Goal: Task Accomplishment & Management: Complete application form

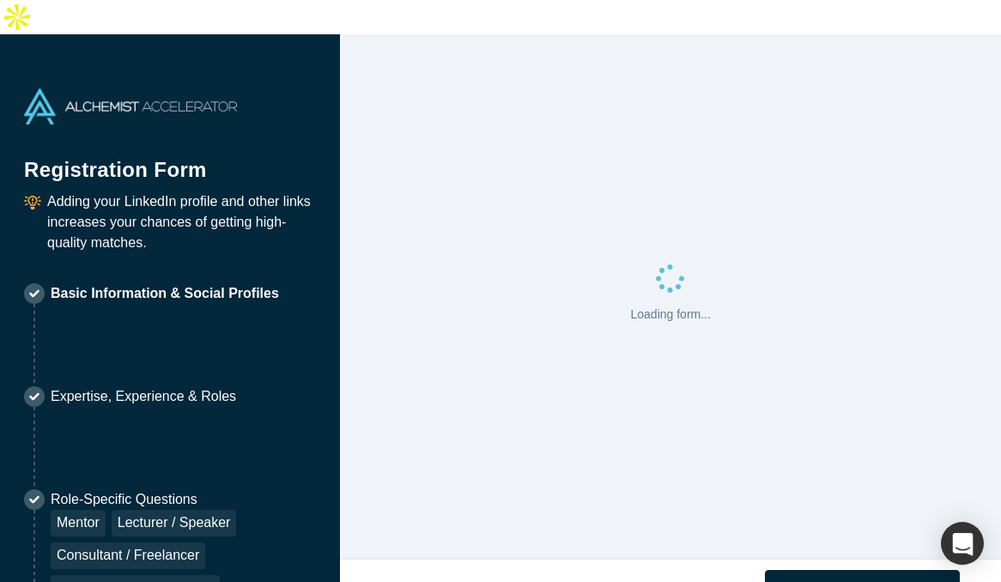
select select "US"
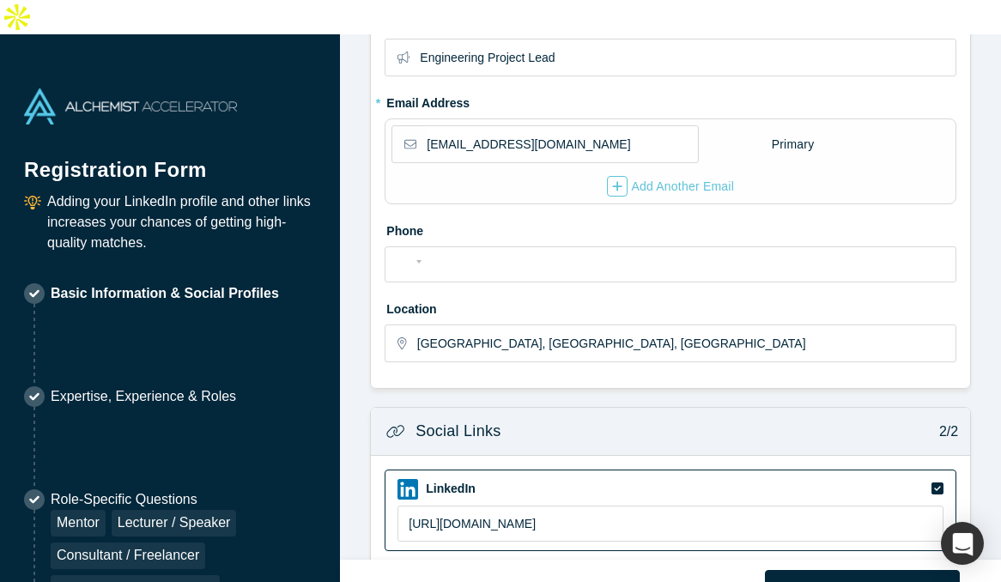
scroll to position [323, 0]
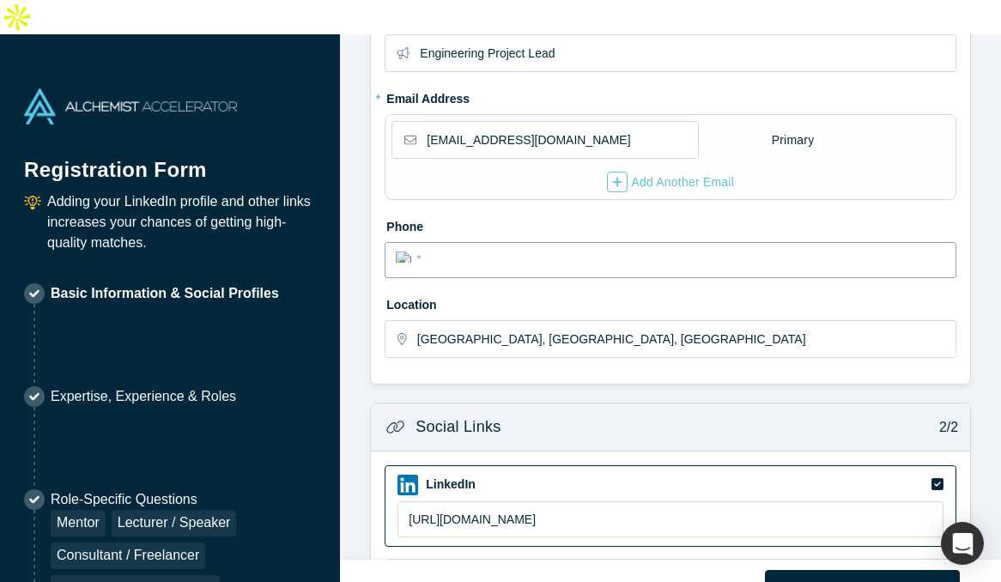
click at [467, 246] on input "tel" at bounding box center [686, 258] width 519 height 25
type input "[PHONE_NUMBER]"
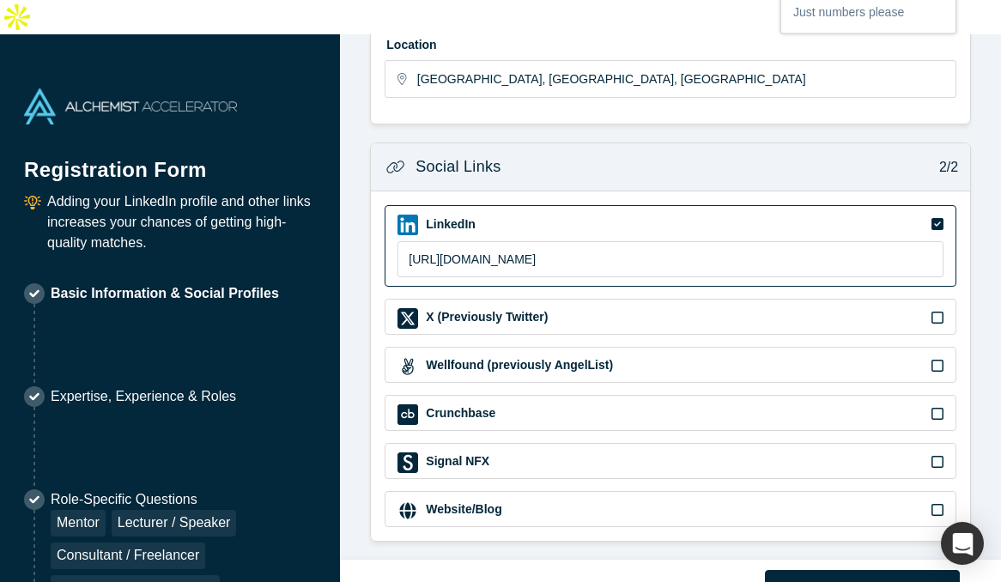
scroll to position [589, 0]
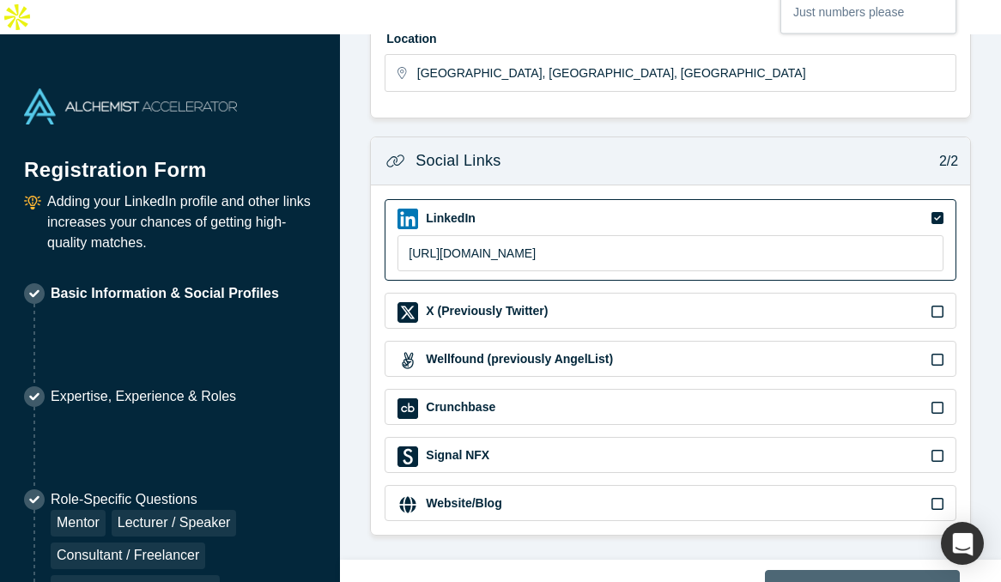
click at [835, 570] on button "Next" at bounding box center [862, 588] width 195 height 36
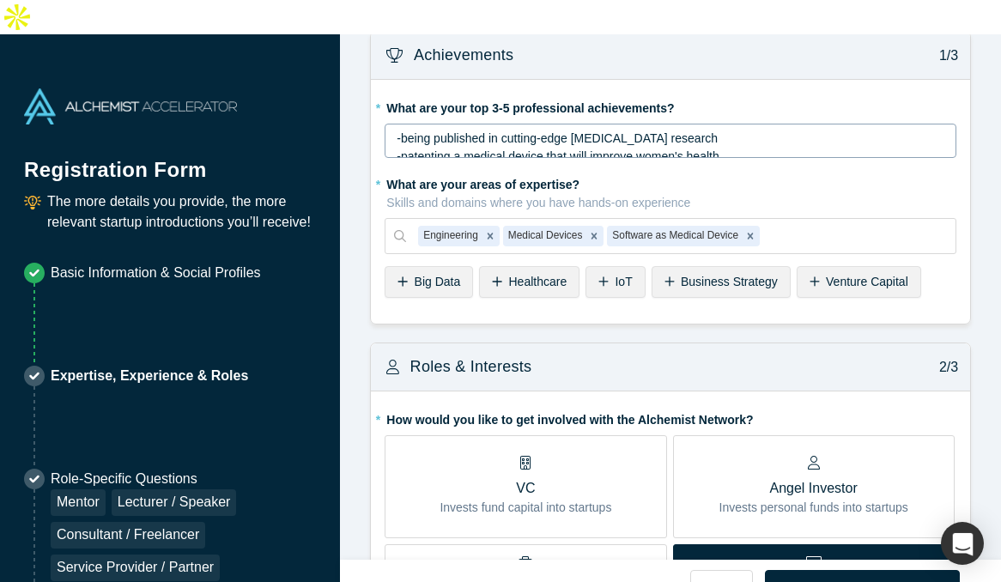
scroll to position [25, 0]
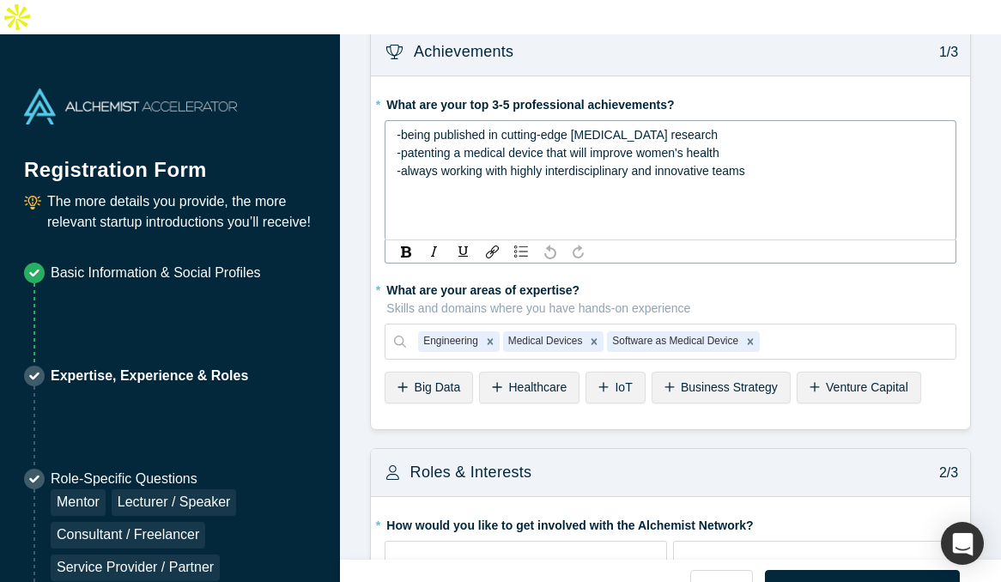
click at [668, 146] on span "-patenting a medical device that will improve women's health" at bounding box center [558, 153] width 322 height 14
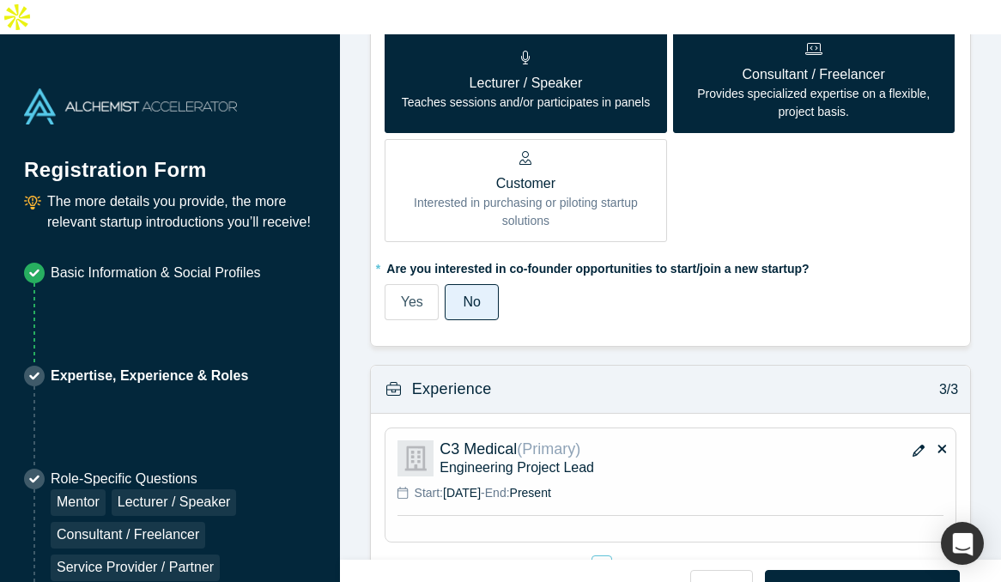
scroll to position [1137, 0]
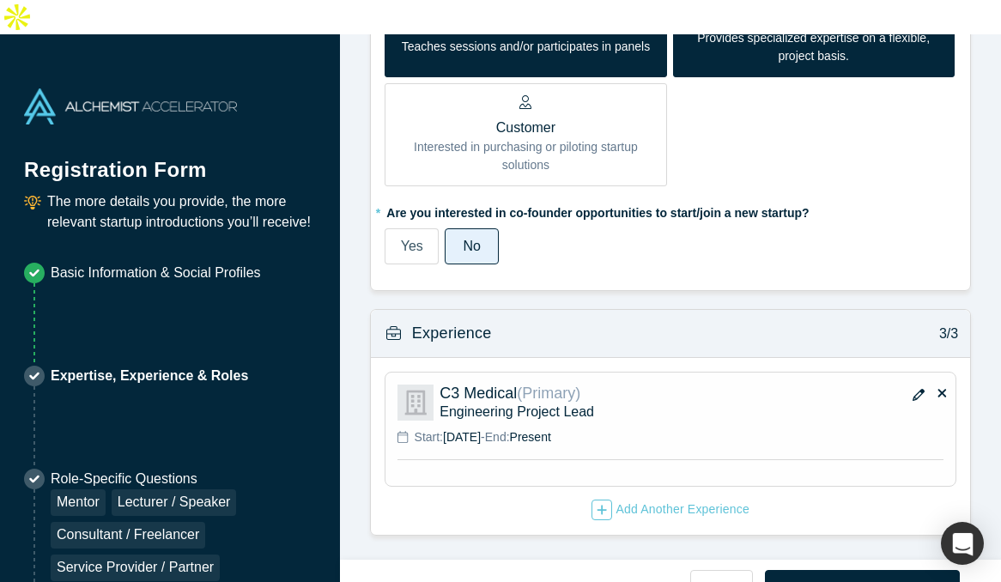
click at [403, 239] on span "Yes" at bounding box center [412, 246] width 22 height 15
click at [0, 0] on input "Yes" at bounding box center [0, 0] width 0 height 0
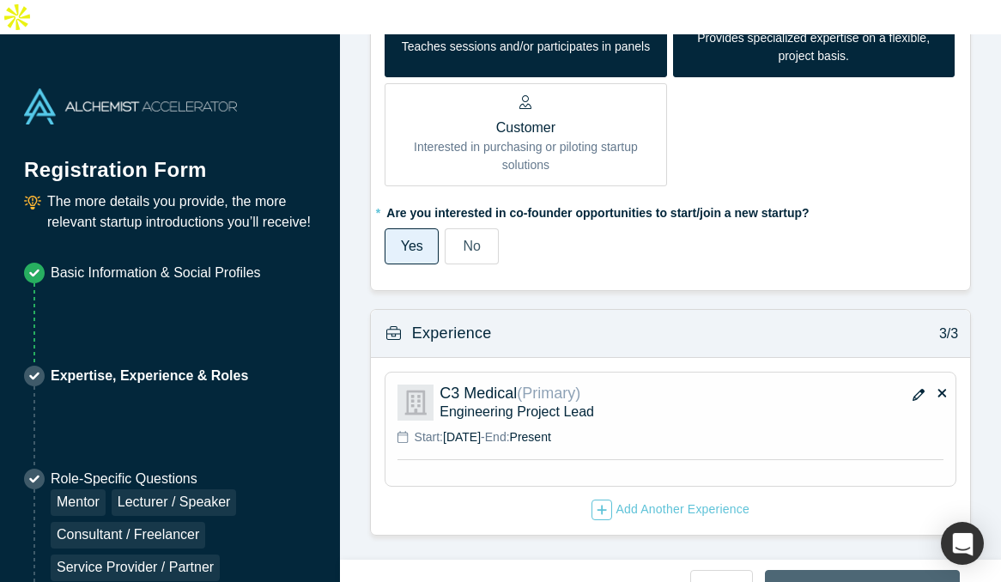
click at [856, 570] on button "Next" at bounding box center [862, 588] width 195 height 36
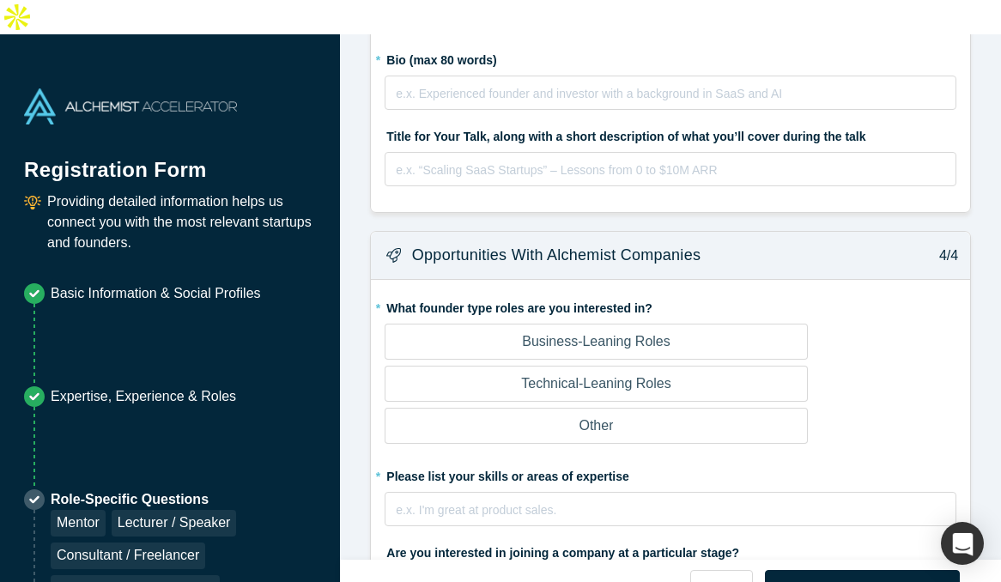
scroll to position [0, 0]
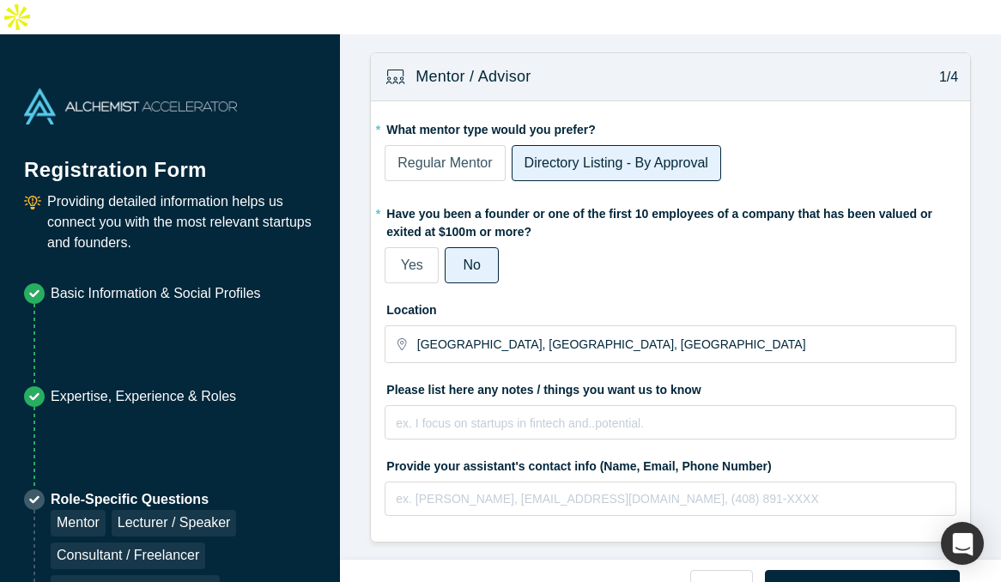
click at [414, 258] on span "Yes" at bounding box center [412, 265] width 22 height 15
click at [0, 0] on input "Yes" at bounding box center [0, 0] width 0 height 0
click at [471, 258] on span "No" at bounding box center [472, 265] width 17 height 15
click at [0, 0] on input "No" at bounding box center [0, 0] width 0 height 0
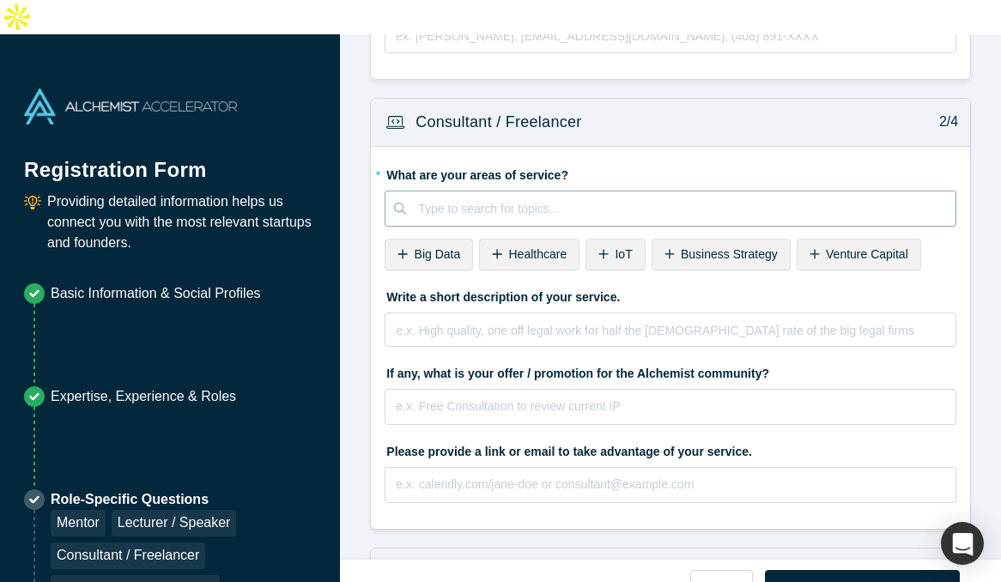
scroll to position [464, 0]
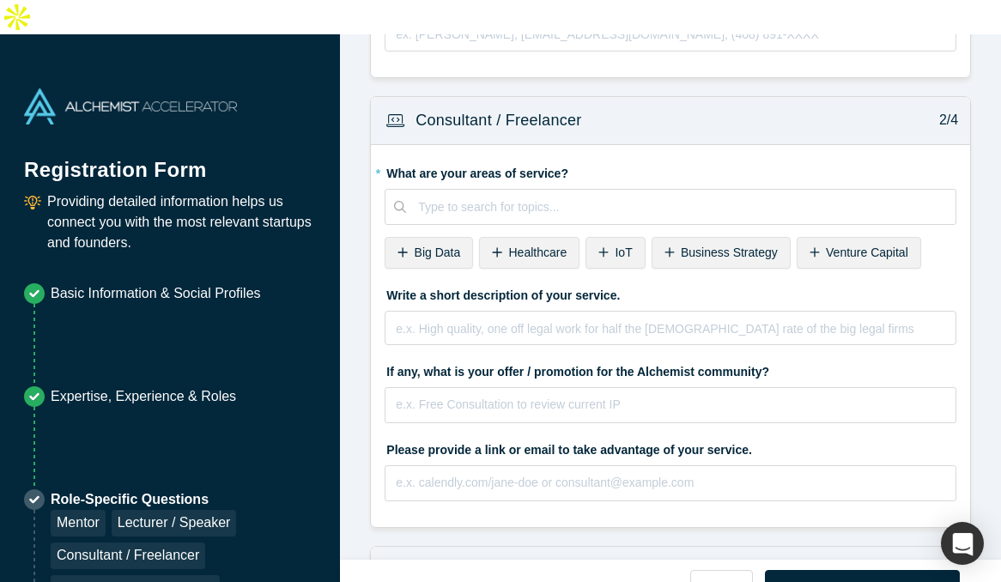
click at [530, 246] on span "Healthcare" at bounding box center [538, 253] width 58 height 14
click at [519, 246] on span "IoT" at bounding box center [517, 253] width 17 height 14
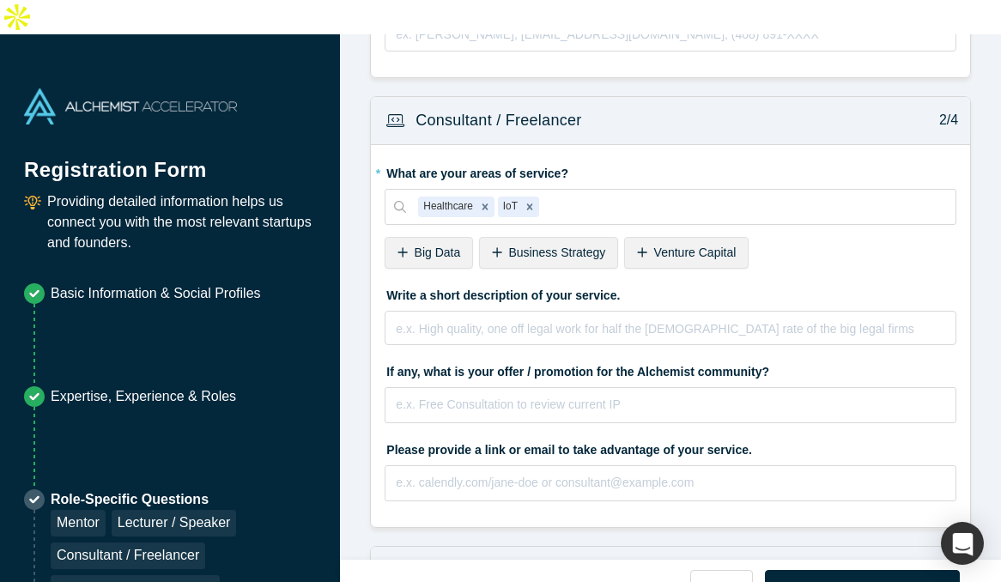
click at [424, 246] on span "Big Data" at bounding box center [438, 253] width 46 height 14
click at [637, 197] on div at bounding box center [778, 207] width 332 height 21
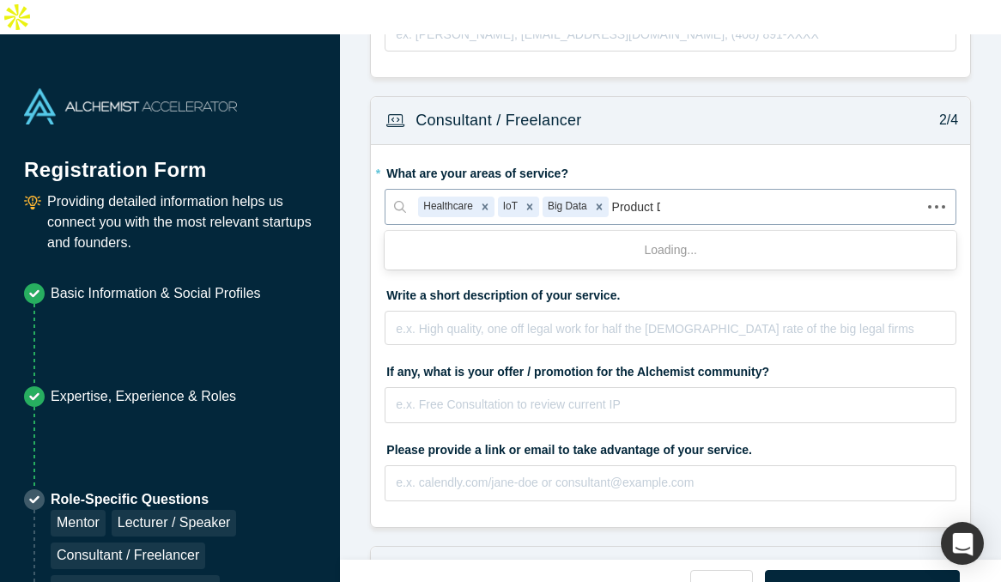
type input "Product De"
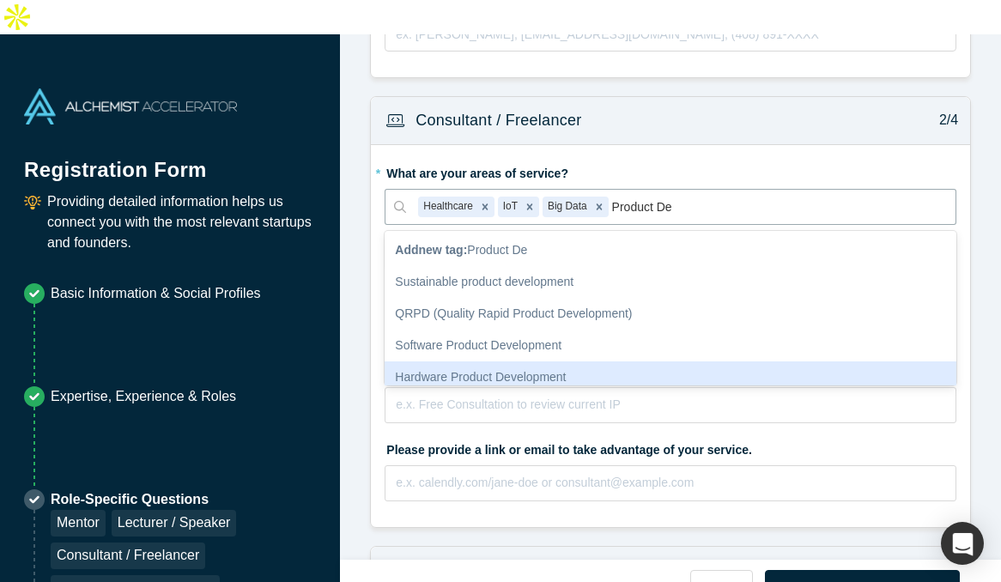
click at [546, 361] on div "Hardware Product Development" at bounding box center [671, 377] width 572 height 32
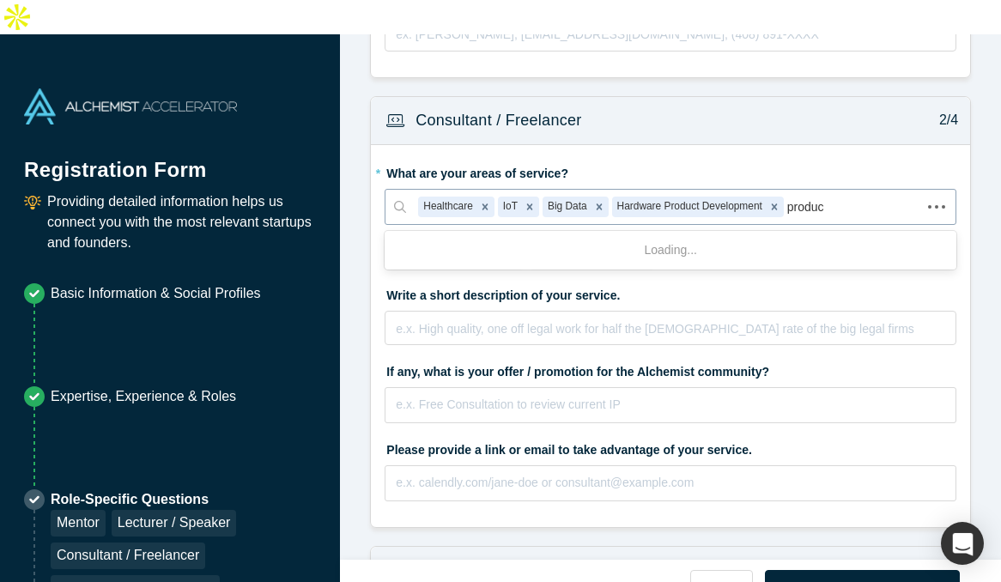
type input "product"
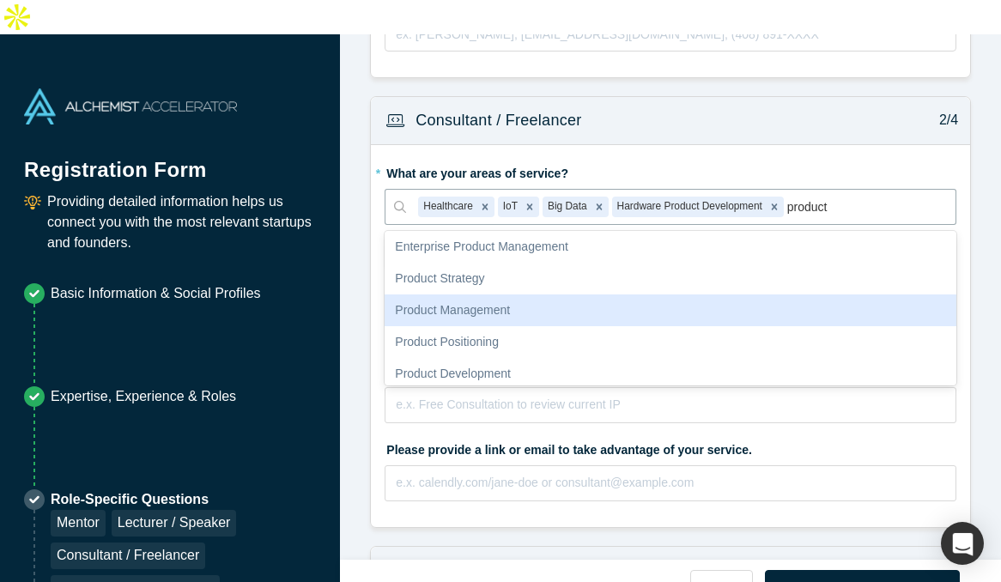
scroll to position [170, 0]
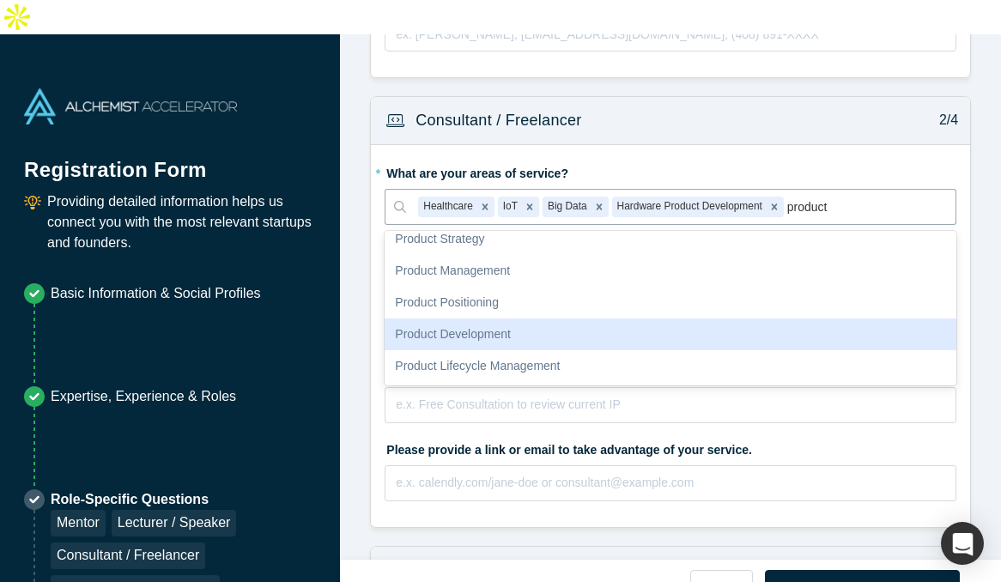
click at [517, 319] on div "Product Development" at bounding box center [671, 335] width 572 height 32
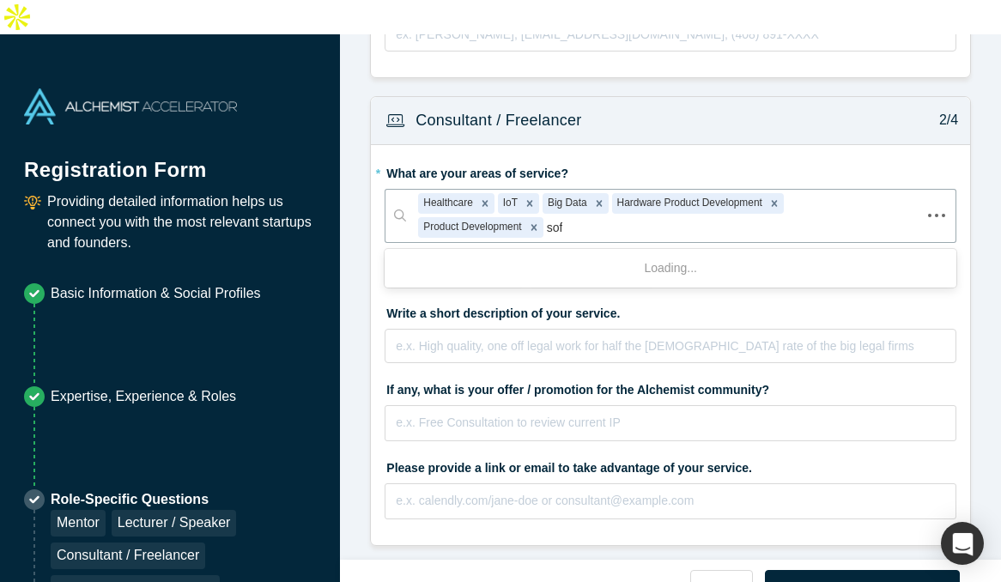
type input "soft"
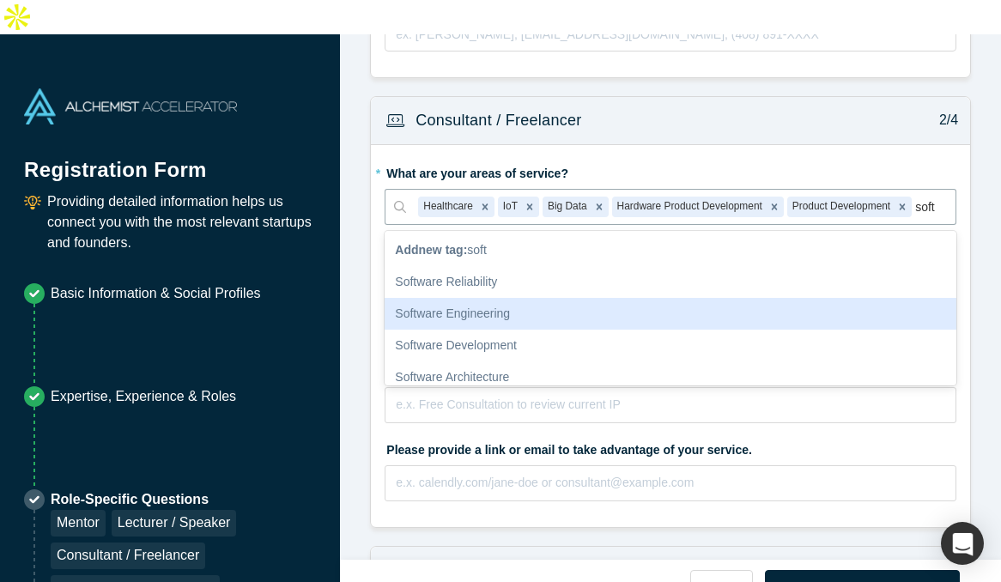
click at [524, 298] on div "Software Engineering" at bounding box center [671, 314] width 572 height 32
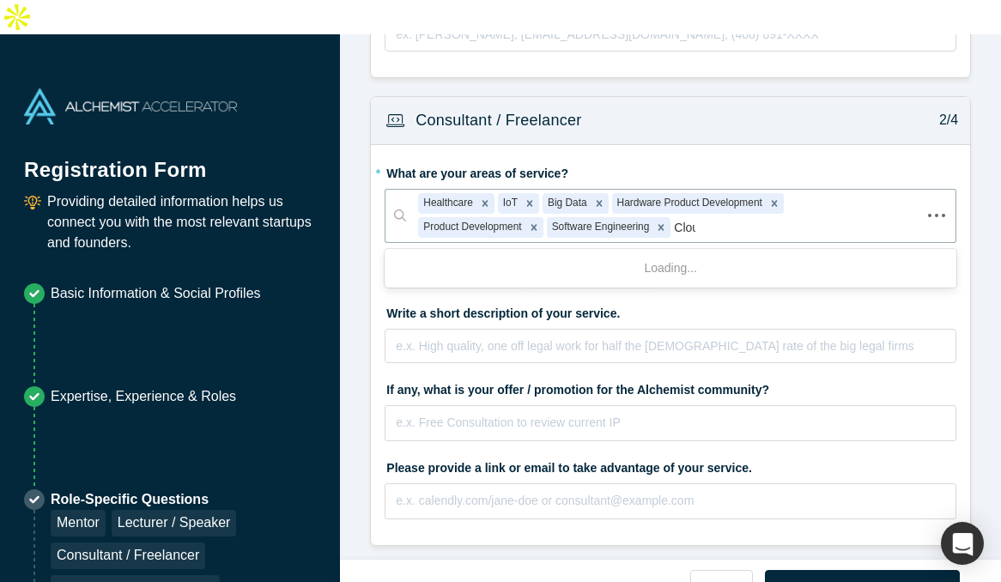
type input "Cloud"
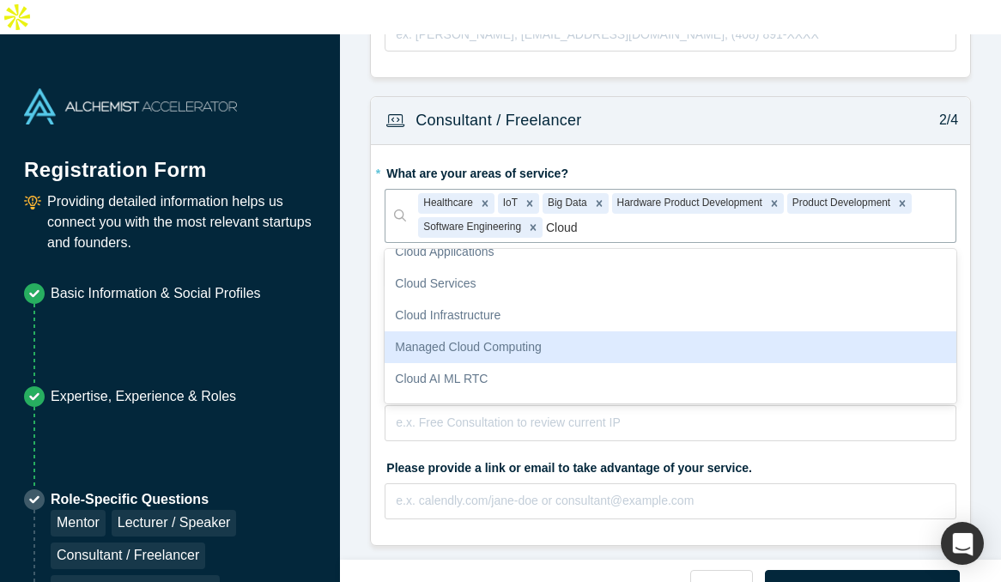
scroll to position [113, 0]
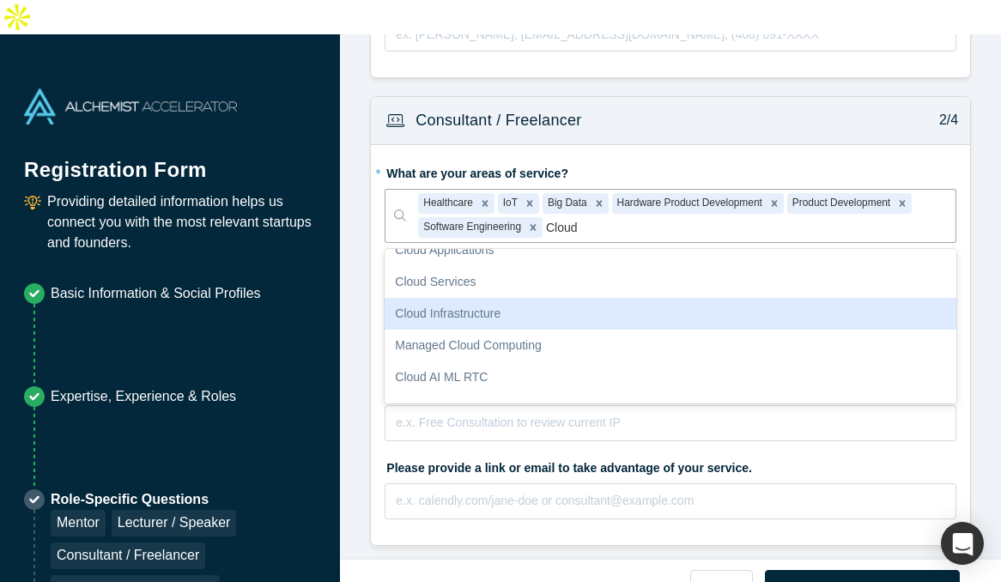
click at [518, 298] on div "Cloud Infrastructure" at bounding box center [671, 314] width 572 height 32
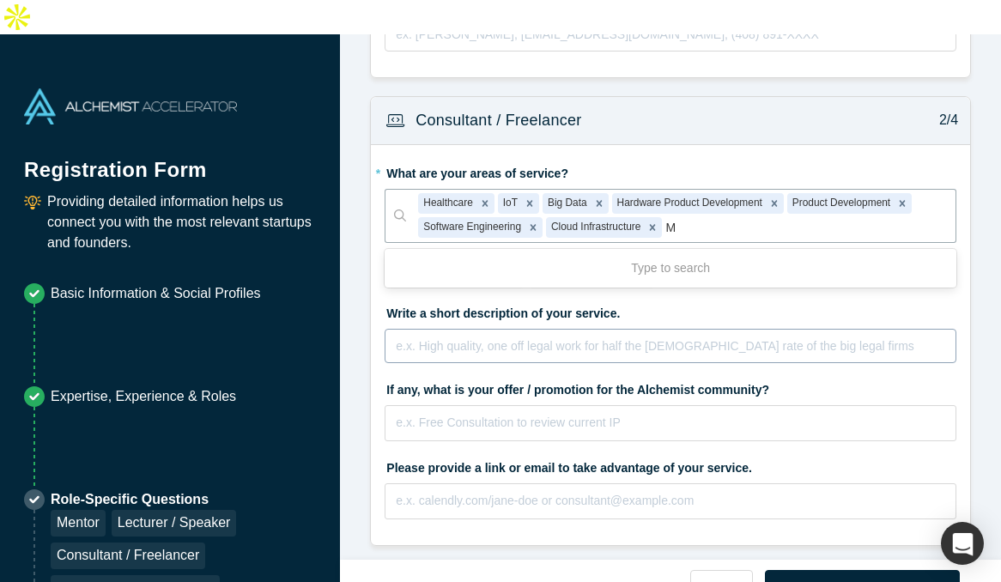
type input "ML"
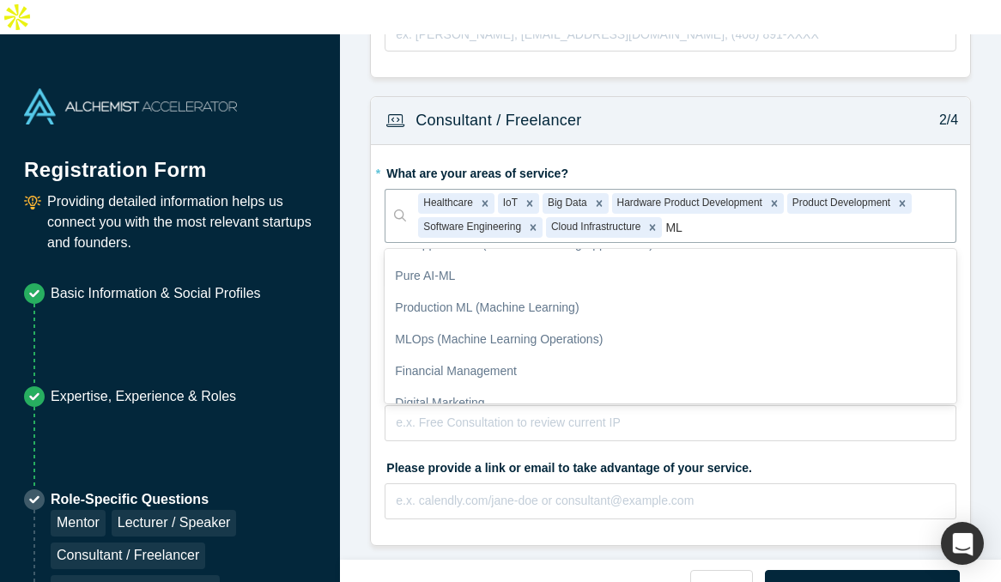
scroll to position [331, 0]
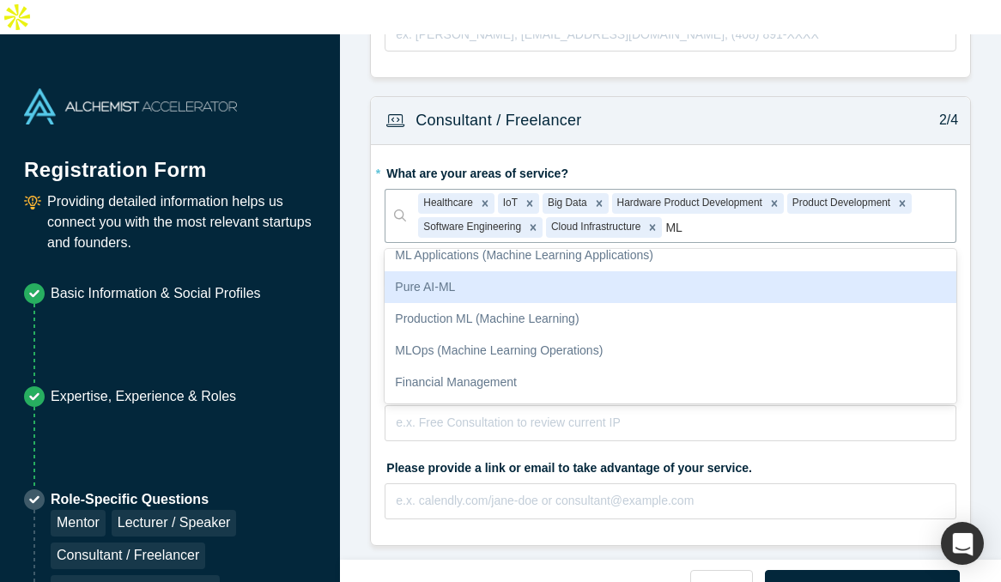
click at [432, 271] on div "Pure AI-ML" at bounding box center [671, 287] width 572 height 32
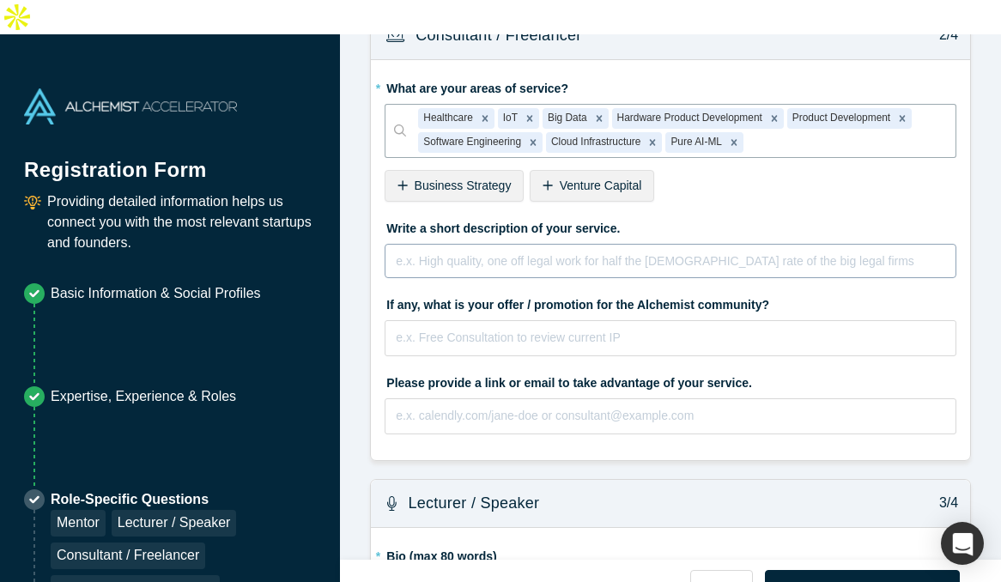
scroll to position [554, 0]
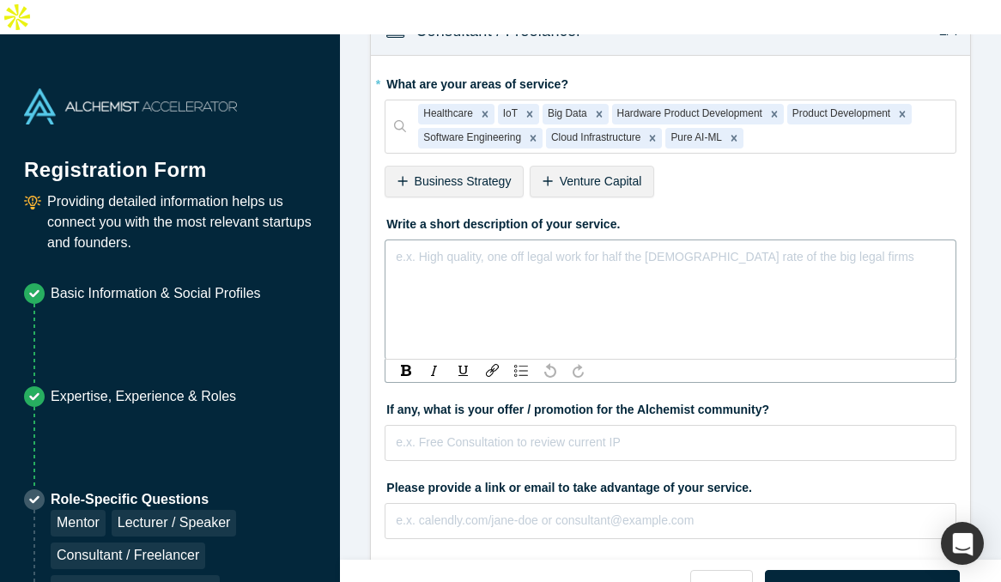
click at [487, 246] on div "rdw-editor" at bounding box center [671, 255] width 549 height 18
click at [734, 246] on div "C3 specializes in the design and development of cutting-edge" at bounding box center [671, 255] width 549 height 18
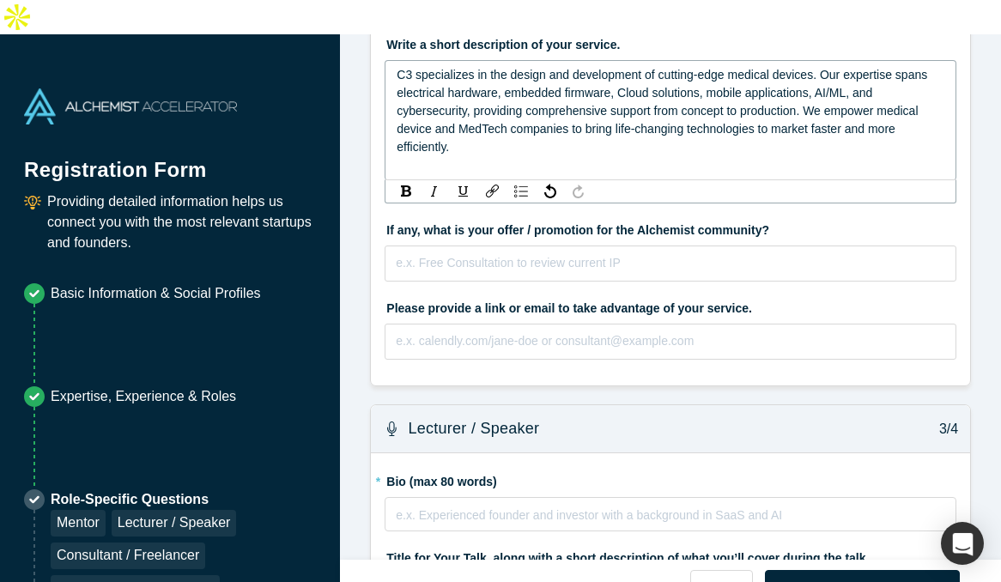
scroll to position [738, 0]
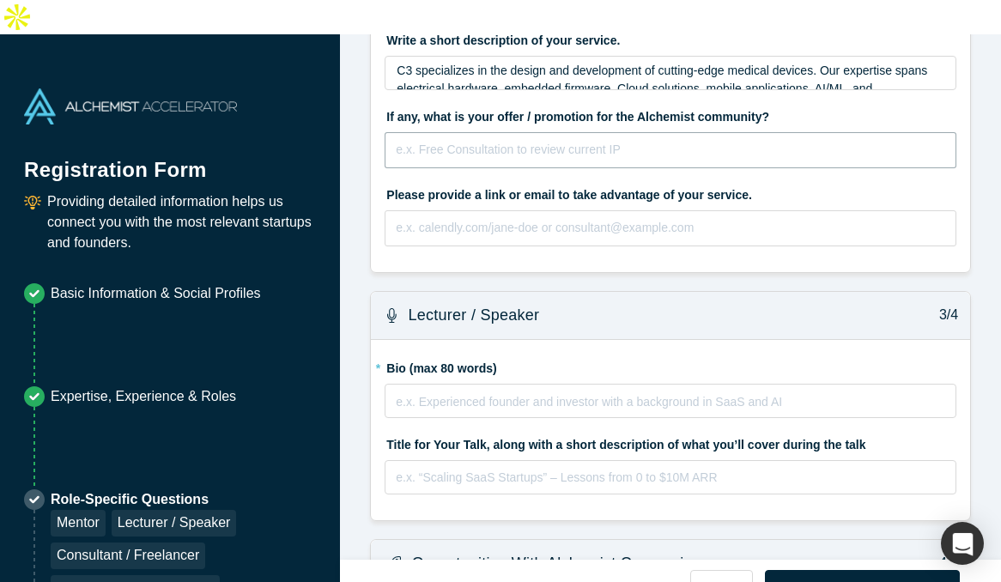
click at [620, 229] on fieldset "* What are your areas of service? Healthcare IoT Big Data Hardware Product Deve…" at bounding box center [671, 72] width 572 height 373
type input "Free Consultation for Product Development and Free Design Audit"
click at [472, 210] on input "text" at bounding box center [671, 228] width 572 height 36
type input "[EMAIL_ADDRESS][DOMAIN_NAME]"
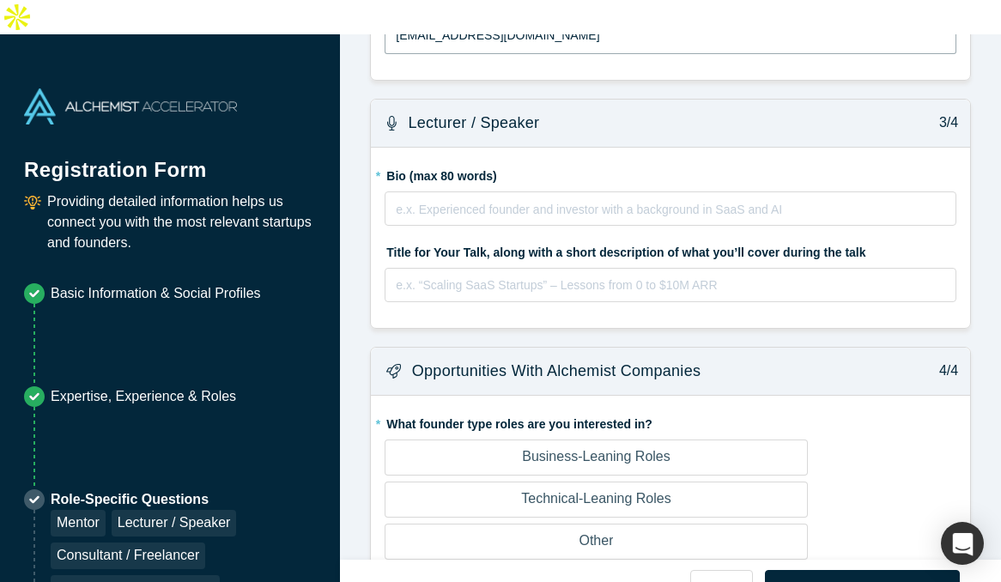
scroll to position [933, 0]
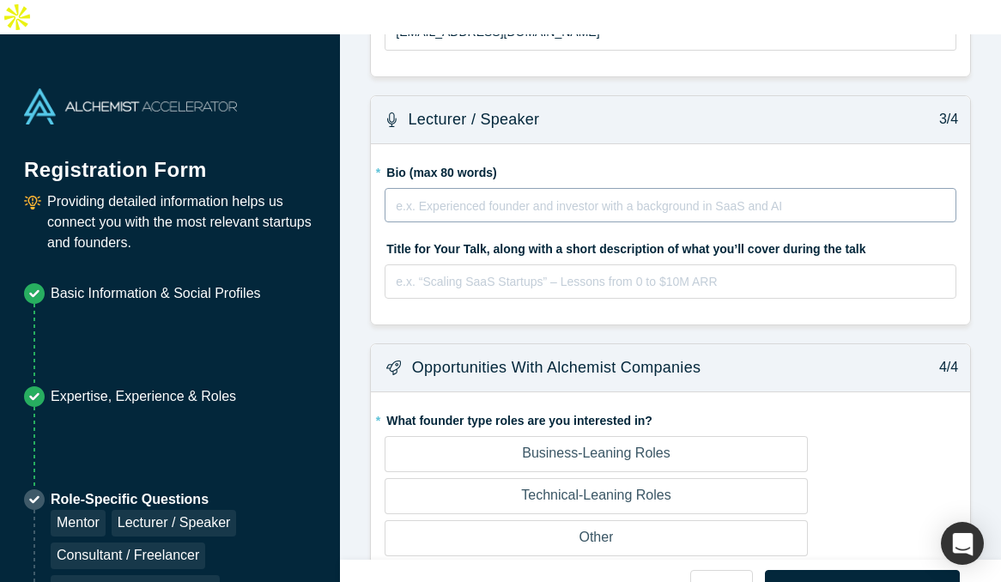
click at [498, 194] on div "rdw-editor" at bounding box center [671, 203] width 549 height 18
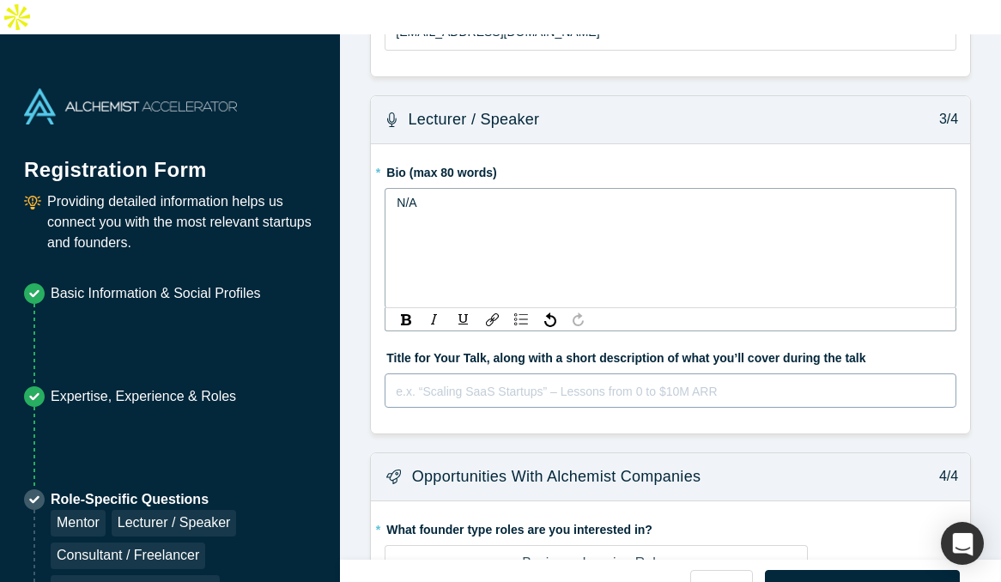
click at [453, 373] on div "e.x. “Scaling SaaS Startups” – Lessons from 0 to $10M ARR" at bounding box center [671, 390] width 572 height 34
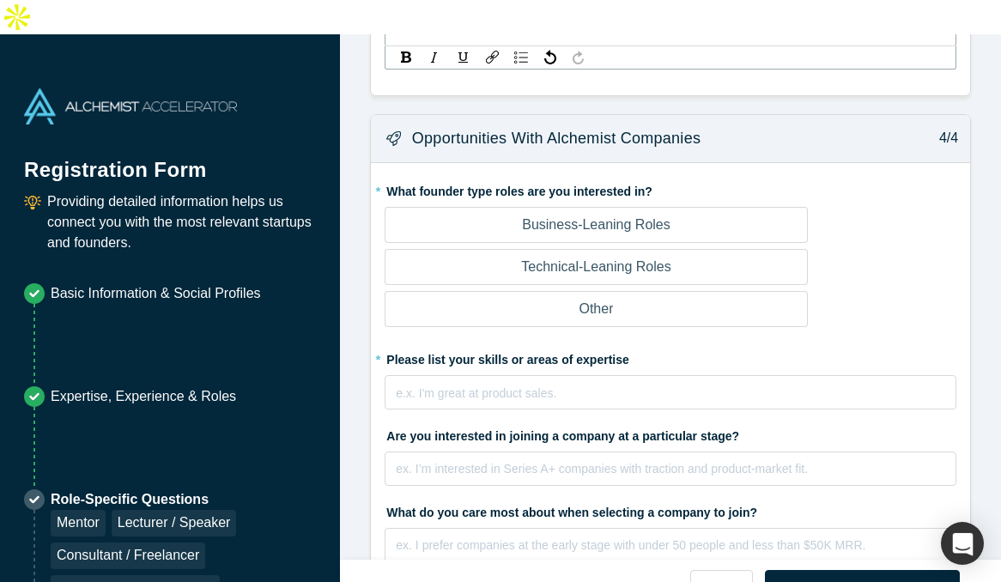
scroll to position [1283, 0]
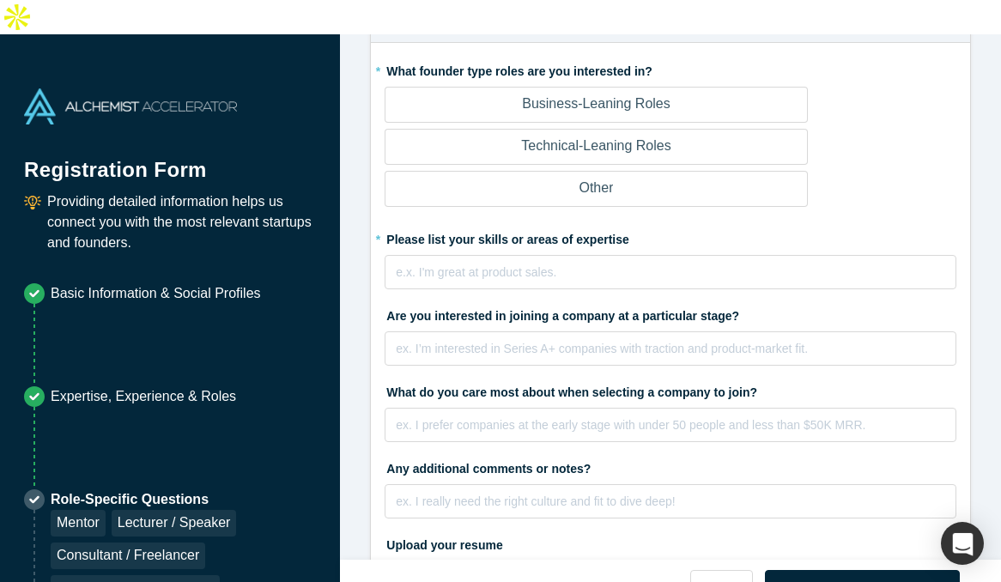
click at [642, 123] on label "Business-Leaning Roles" at bounding box center [596, 105] width 422 height 36
click at [0, 0] on input "Business-Leaning Roles" at bounding box center [0, 0] width 0 height 0
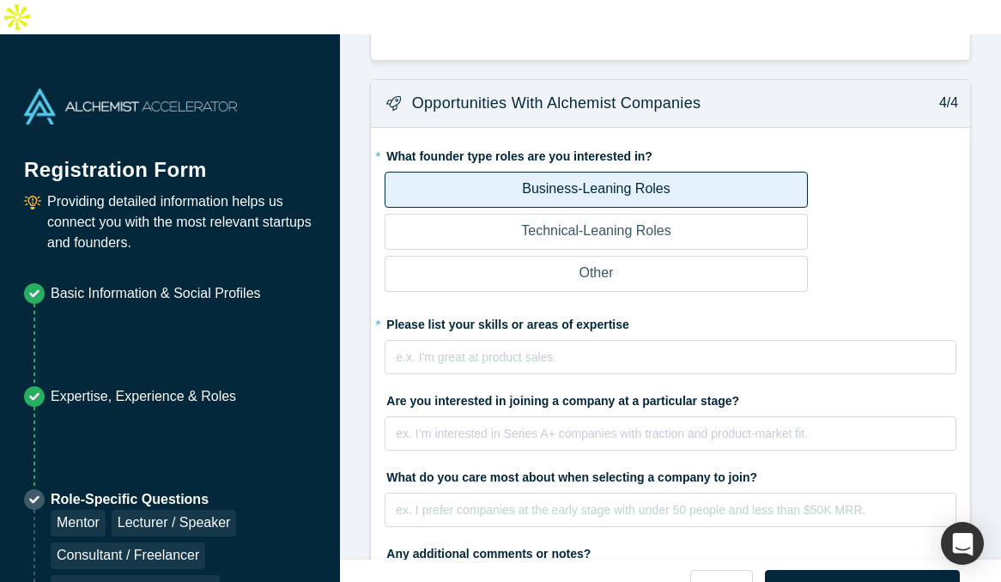
scroll to position [1197, 0]
click at [643, 222] on p "Technical-Leaning Roles" at bounding box center [595, 232] width 149 height 21
click at [0, 0] on input "Technical-Leaning Roles" at bounding box center [0, 0] width 0 height 0
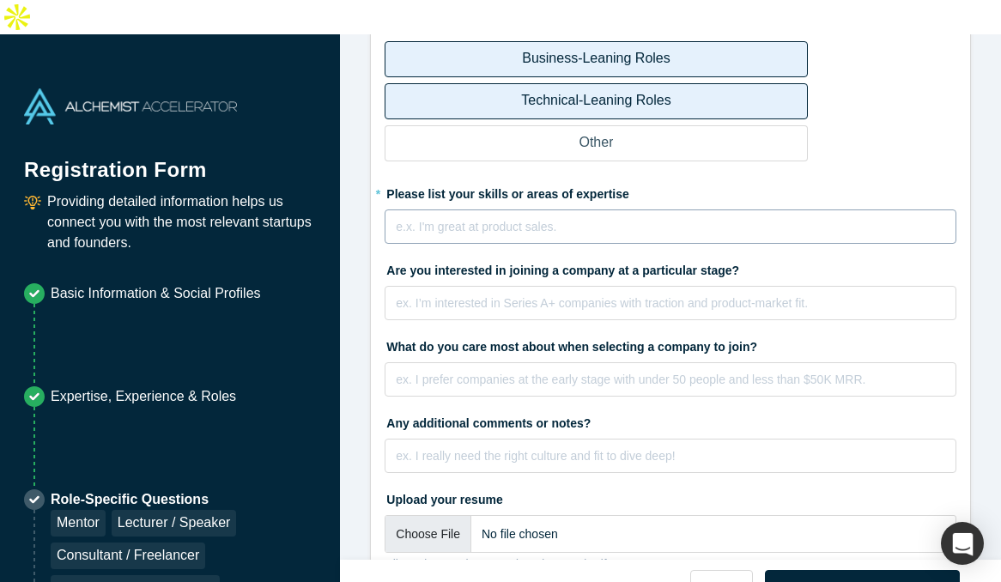
scroll to position [1335, 0]
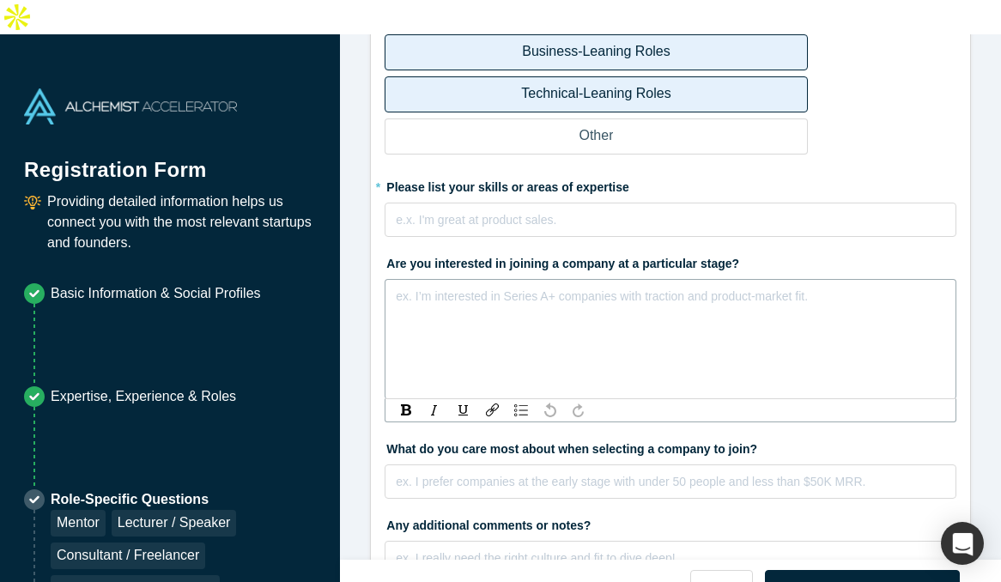
click at [561, 285] on div "rdw-editor" at bounding box center [671, 294] width 549 height 18
click at [568, 209] on div "rdw-editor" at bounding box center [671, 218] width 549 height 18
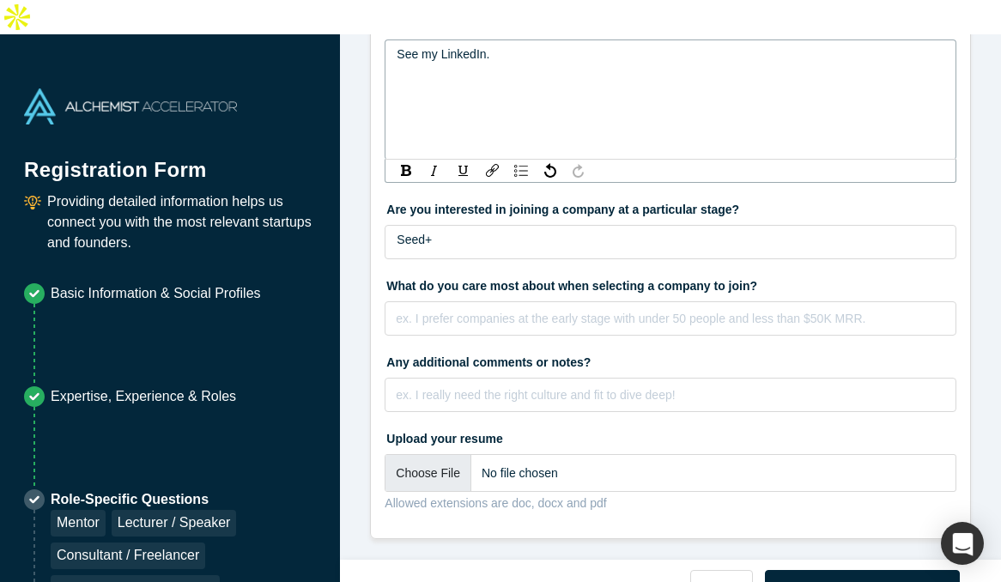
scroll to position [1503, 0]
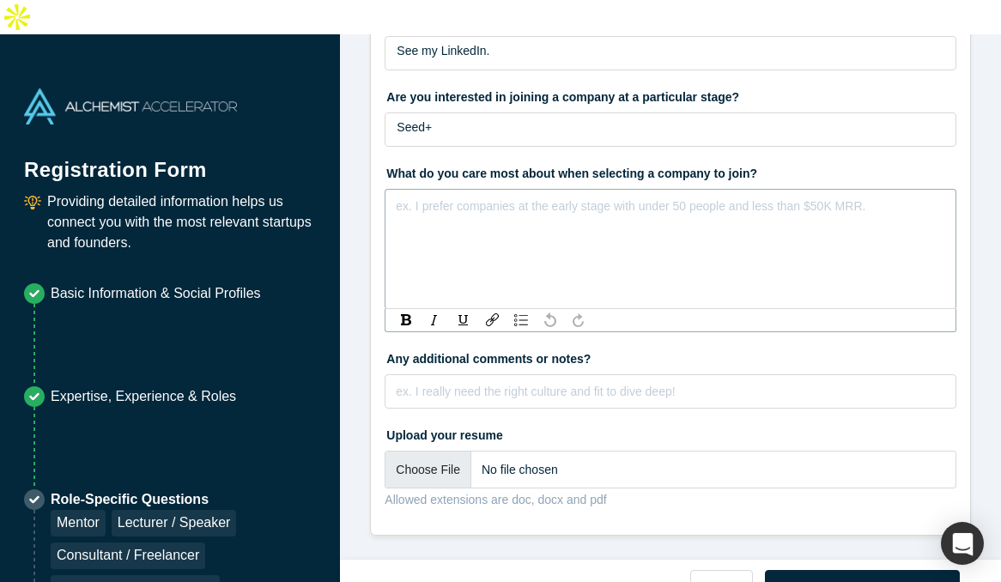
click at [580, 280] on div "ex. I prefer companies at the early stage with under 50 people and less than $5…" at bounding box center [671, 249] width 572 height 120
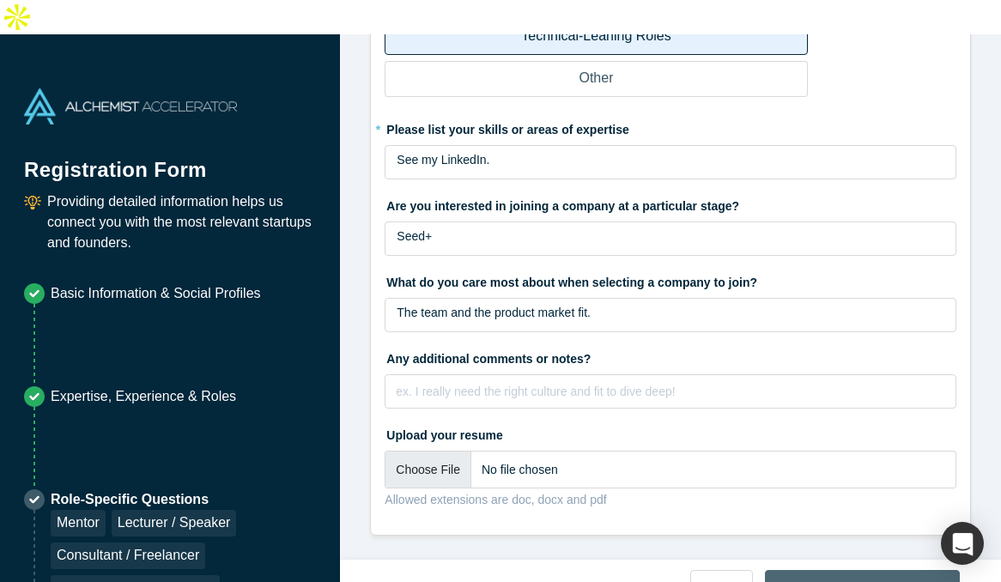
click at [830, 570] on button "Next" at bounding box center [862, 588] width 195 height 36
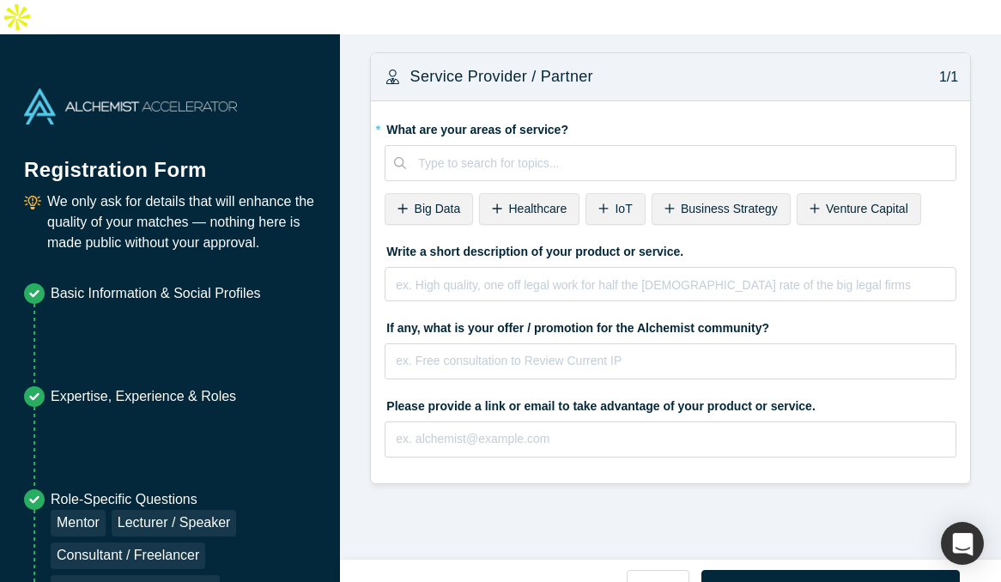
click at [621, 202] on span "IoT" at bounding box center [623, 209] width 17 height 14
click at [531, 202] on span "Healthcare" at bounding box center [538, 209] width 58 height 14
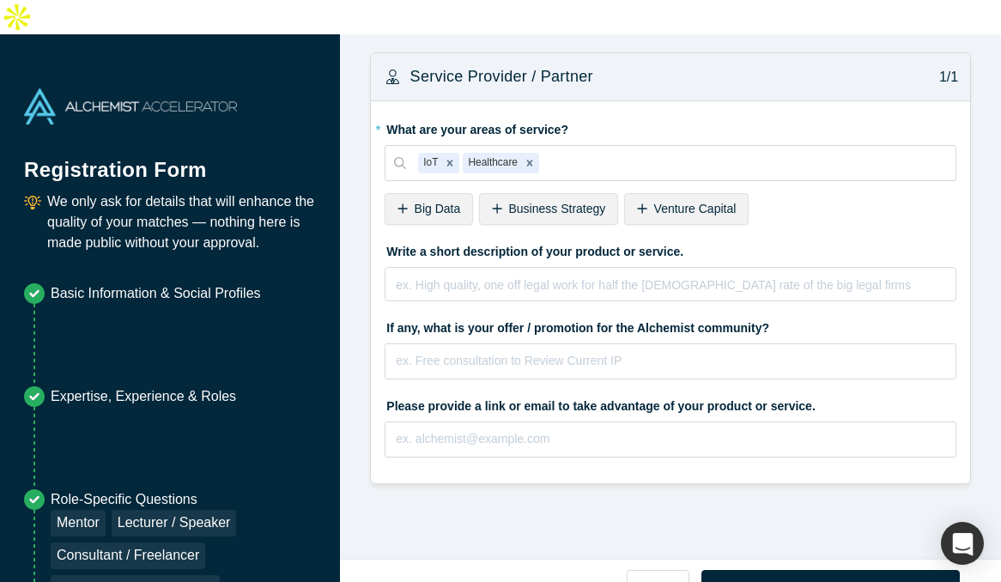
click at [556, 202] on span "Business Strategy" at bounding box center [557, 209] width 97 height 14
click at [713, 153] on div at bounding box center [799, 163] width 288 height 21
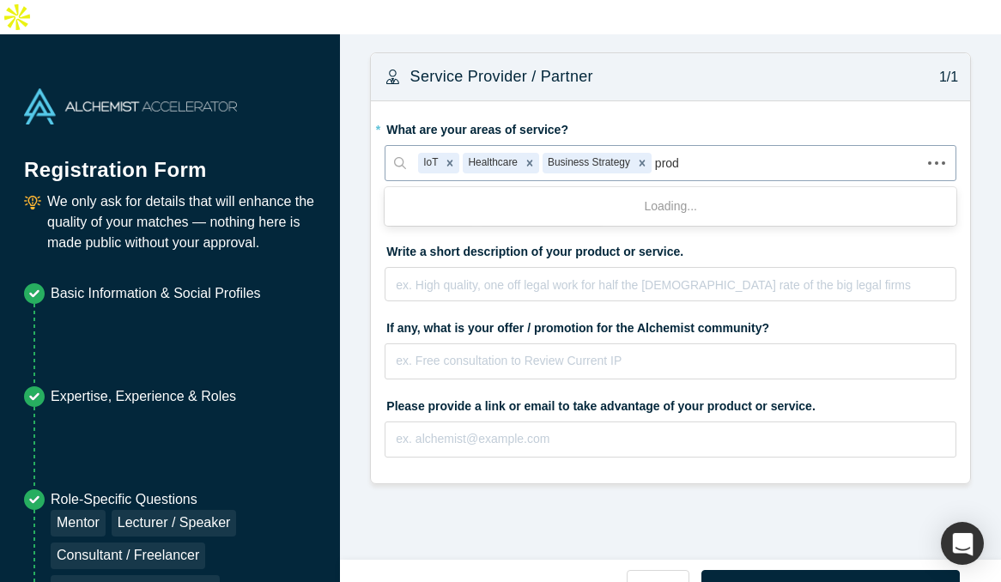
type input "produ"
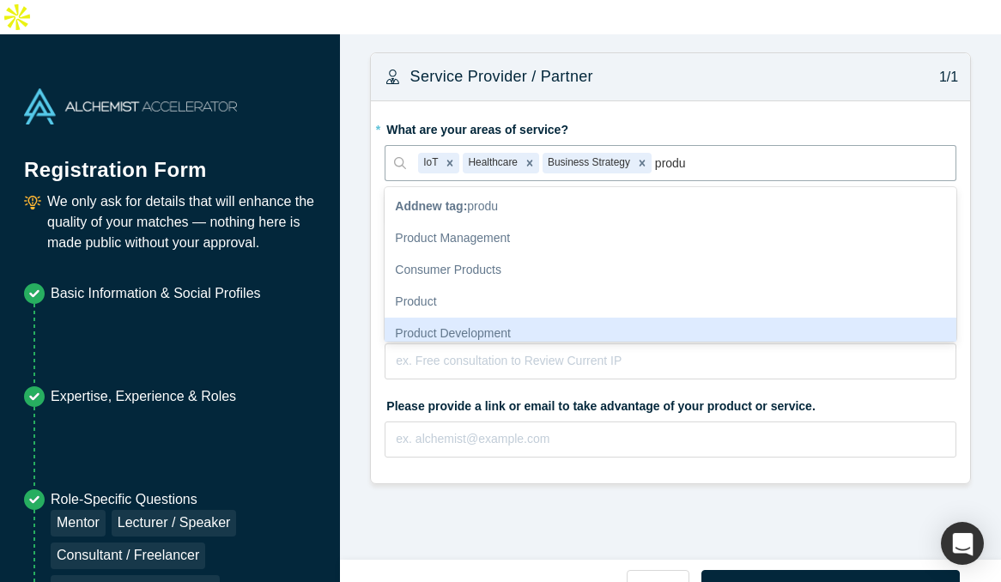
click at [504, 318] on div "Product Development" at bounding box center [671, 334] width 572 height 32
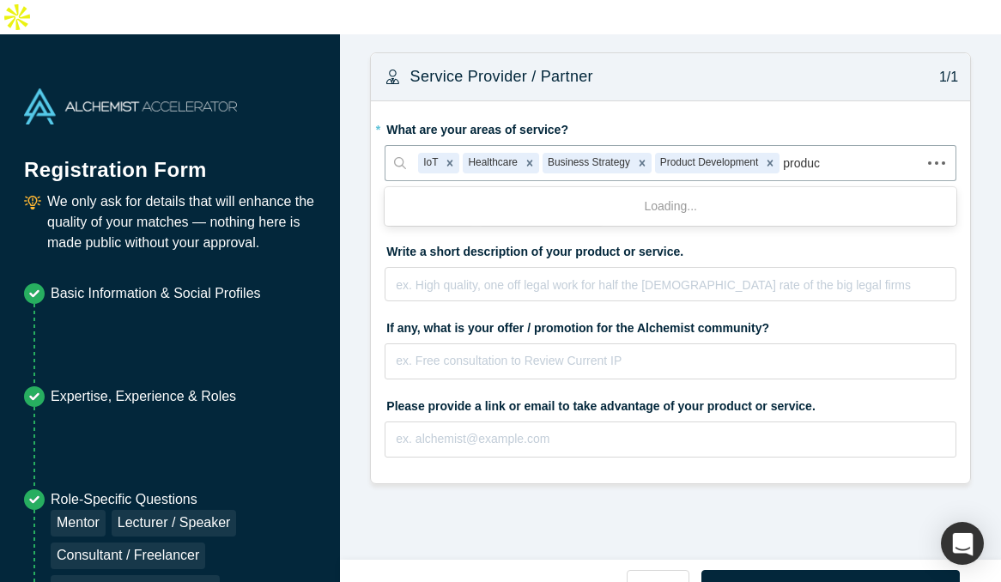
type input "product"
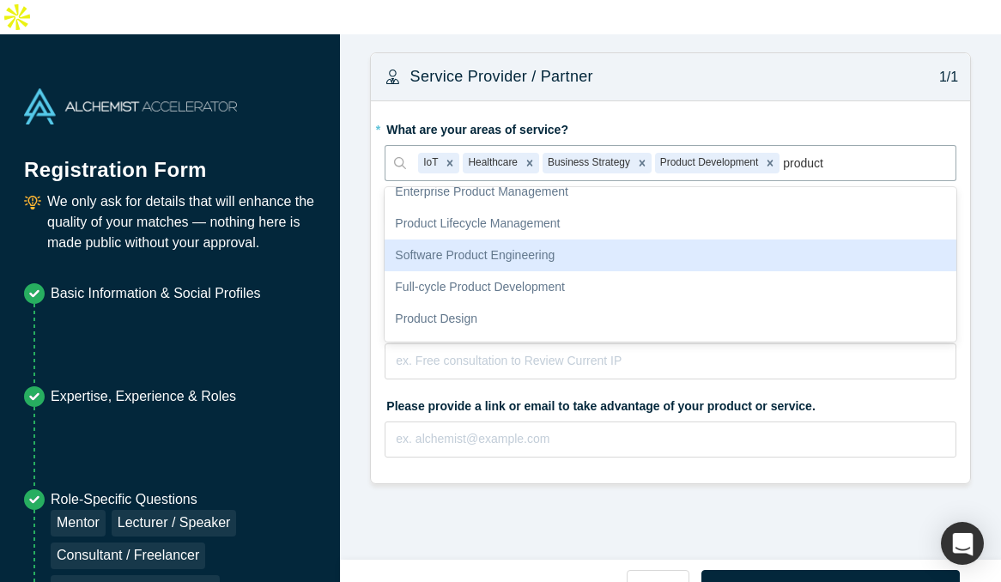
scroll to position [305, 0]
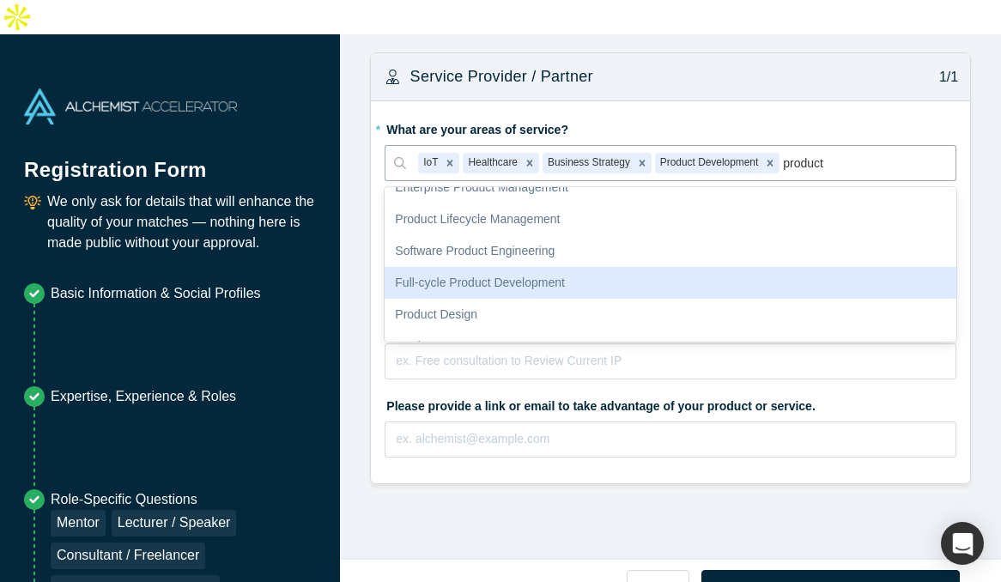
click at [569, 267] on div "Full-cycle Product Development" at bounding box center [671, 283] width 572 height 32
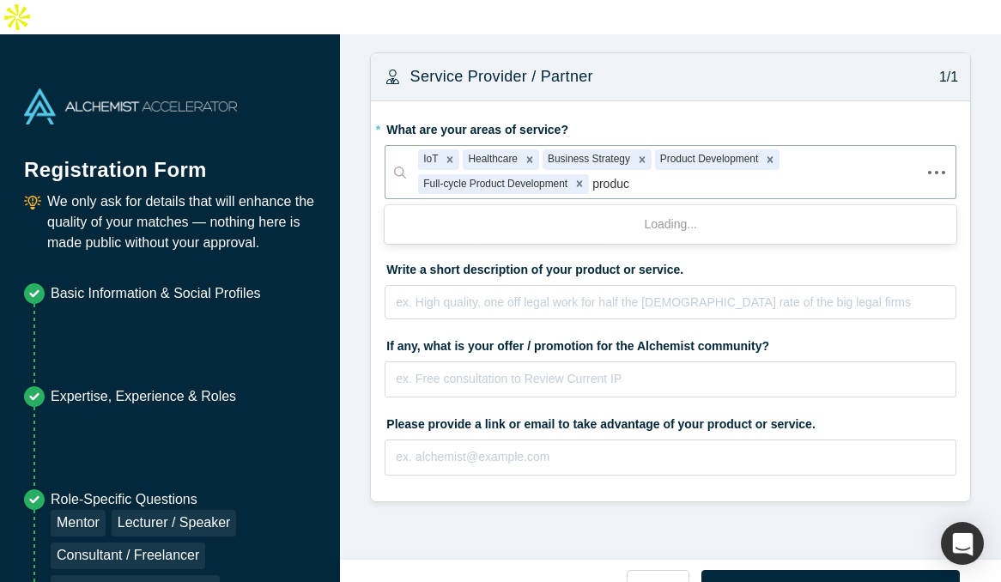
type input "product"
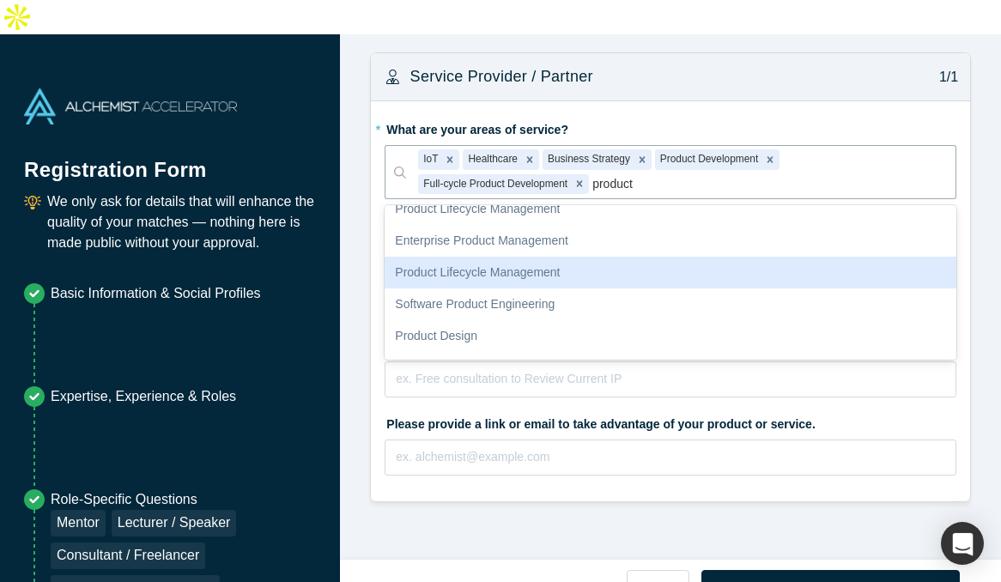
scroll to position [272, 0]
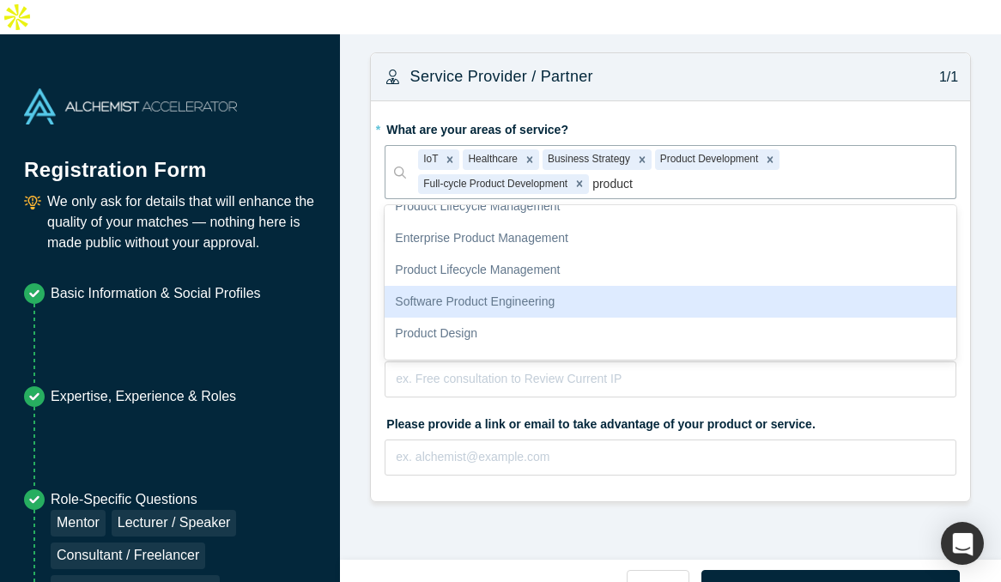
click at [541, 286] on div "Software Product Engineering" at bounding box center [671, 302] width 572 height 32
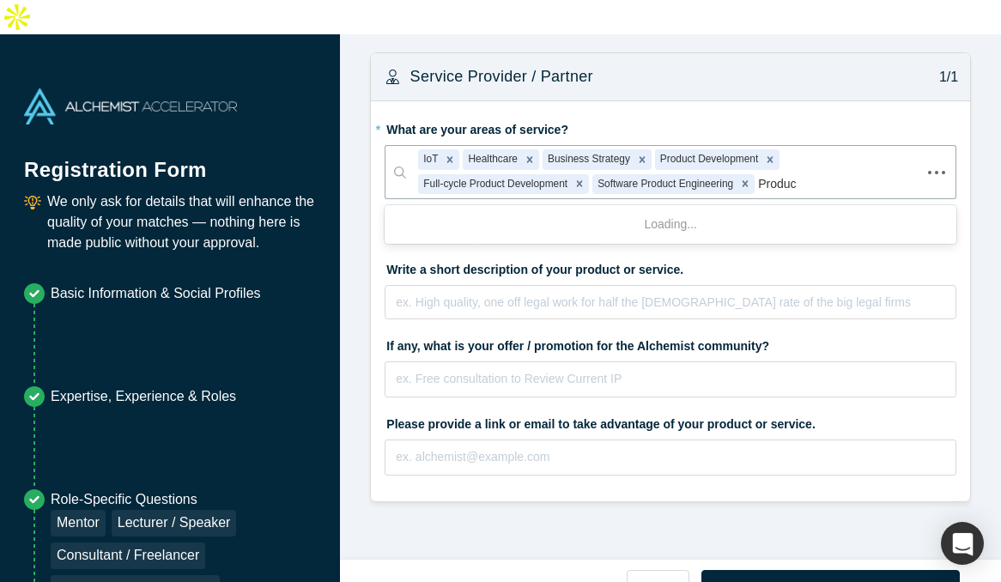
type input "Product"
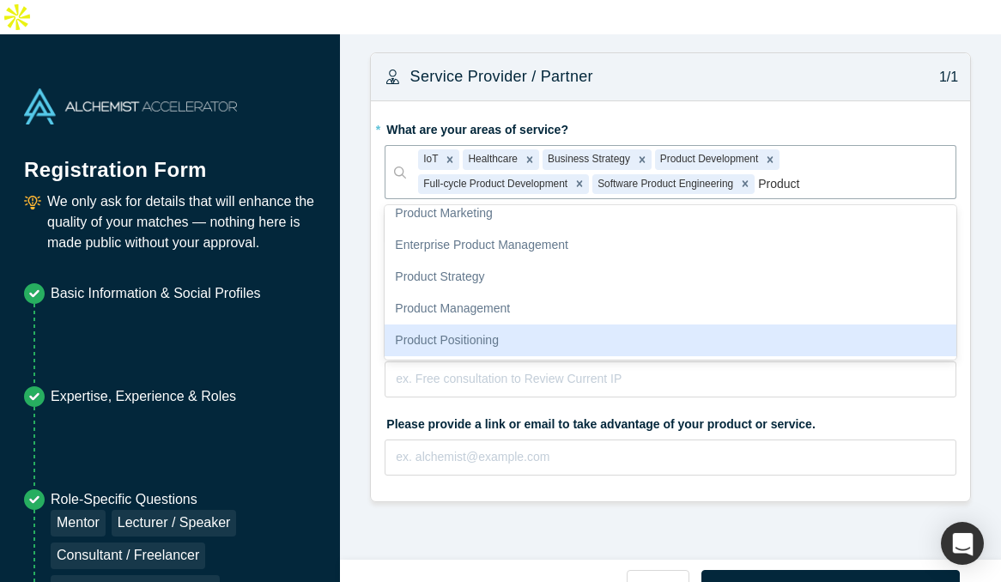
scroll to position [101, 0]
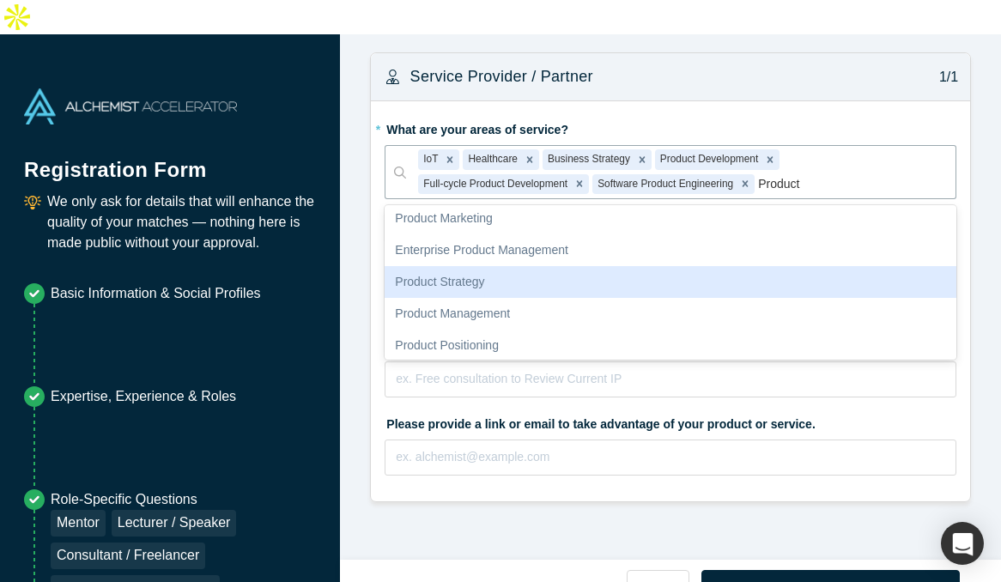
click at [531, 266] on div "Product Strategy" at bounding box center [671, 282] width 572 height 32
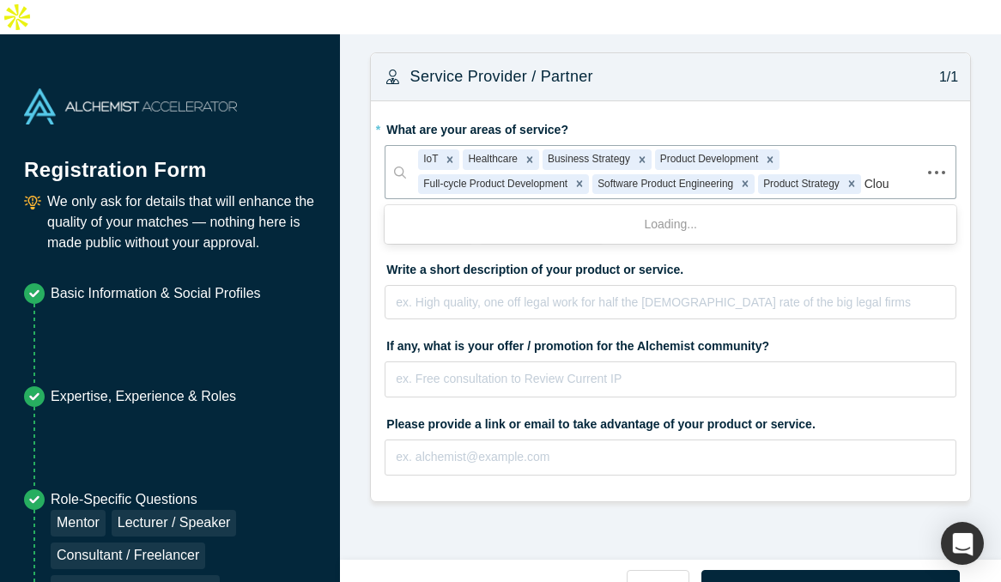
type input "Cloud"
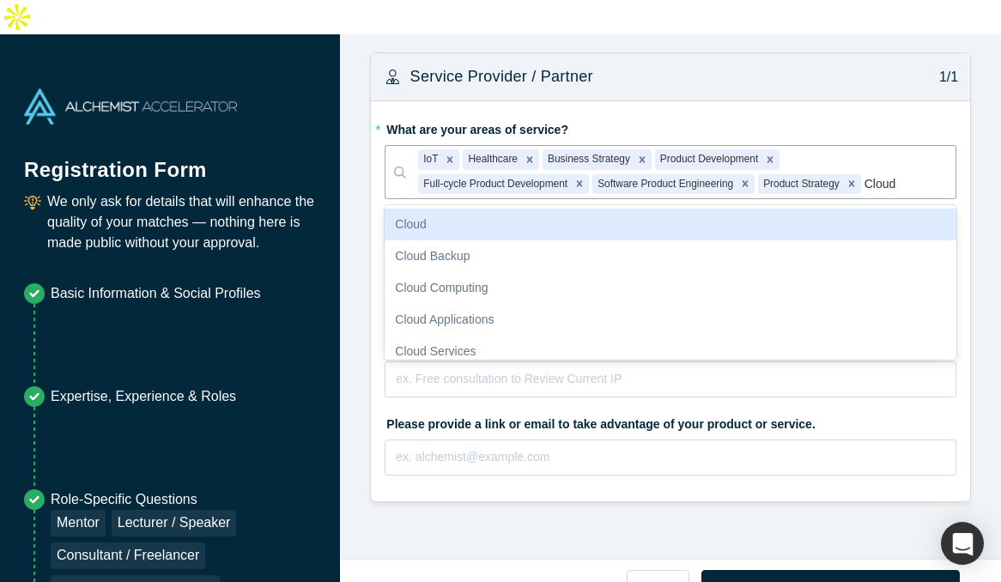
click at [489, 209] on div "Cloud" at bounding box center [671, 225] width 572 height 32
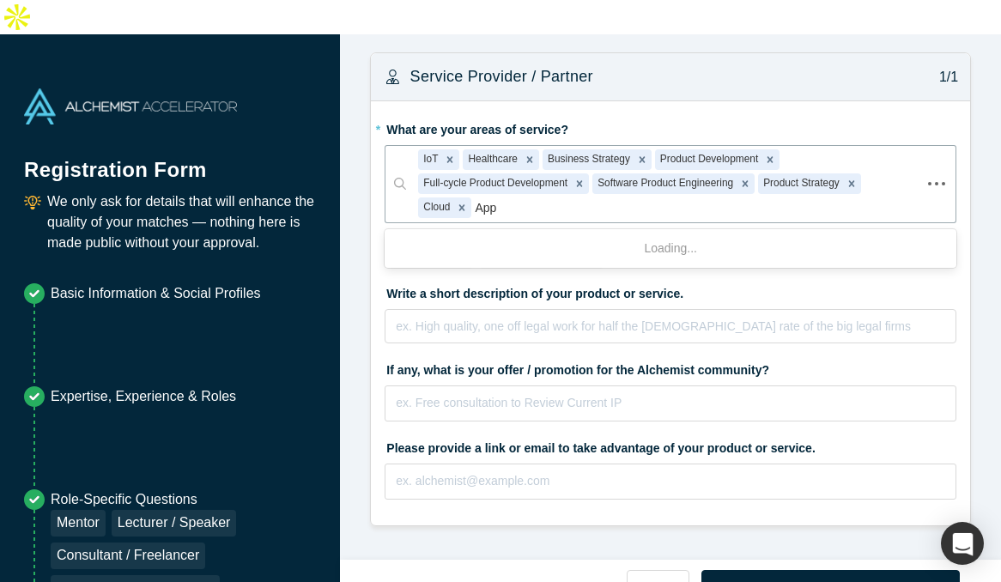
type input "Apps"
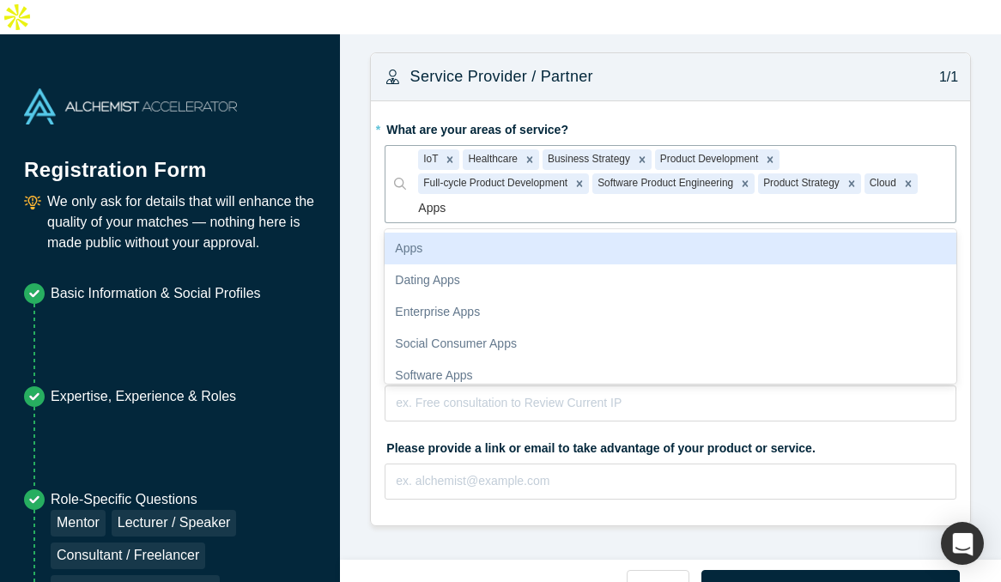
click at [483, 233] on div "Apps" at bounding box center [671, 249] width 572 height 32
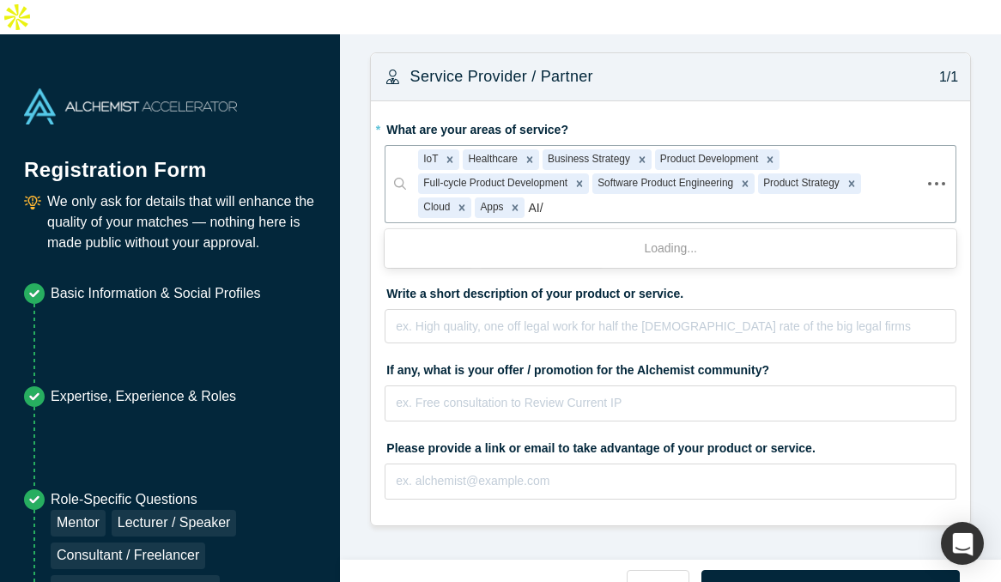
scroll to position [0, 0]
type input "AI/ML"
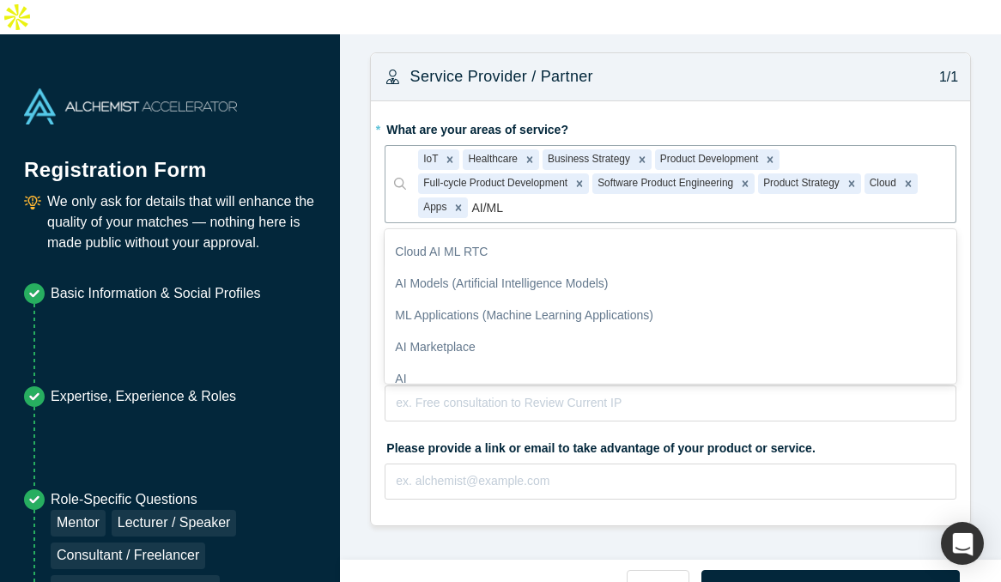
scroll to position [52, 0]
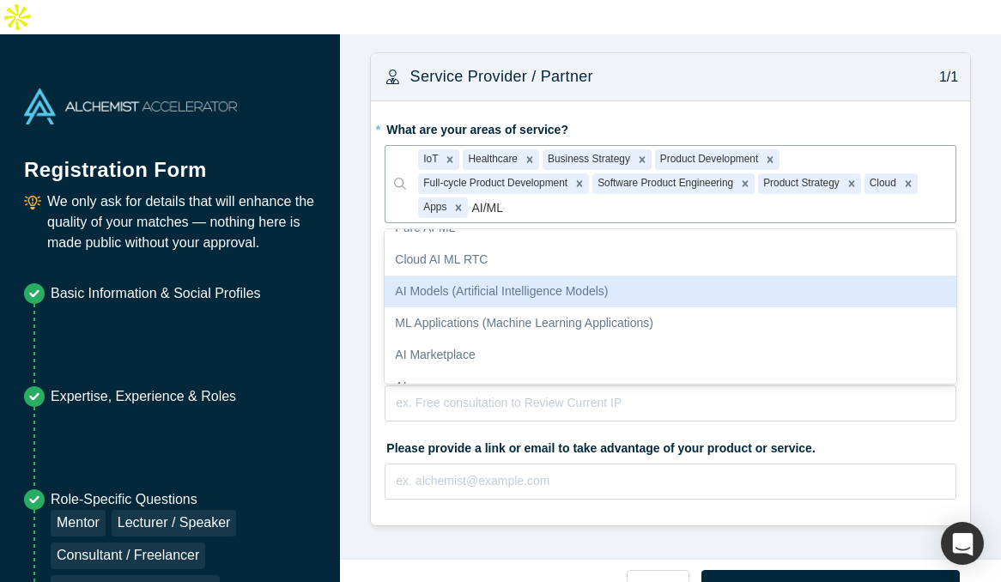
click at [650, 276] on div "AI Models (Artificial Intelligence Models)" at bounding box center [671, 292] width 572 height 32
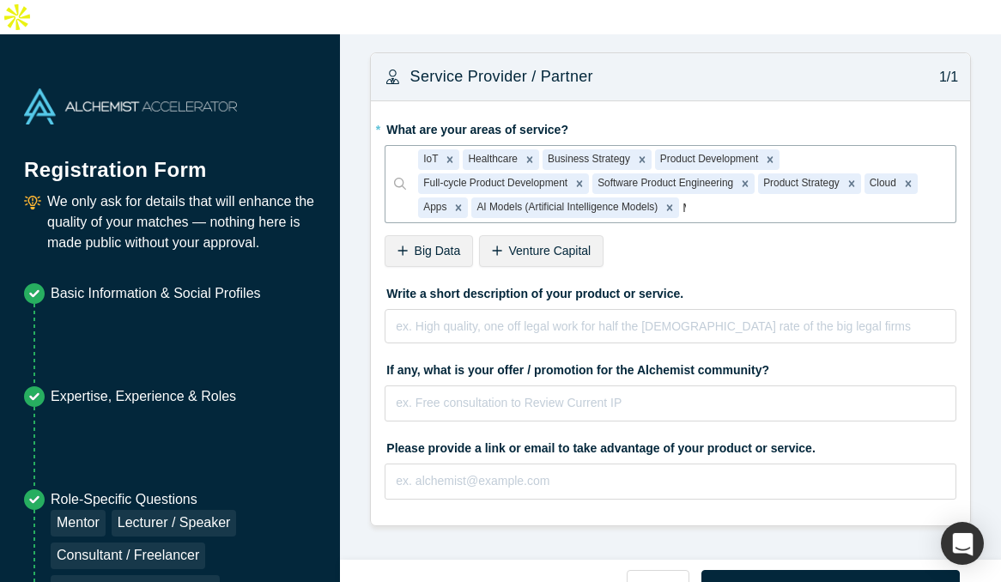
type input "ML"
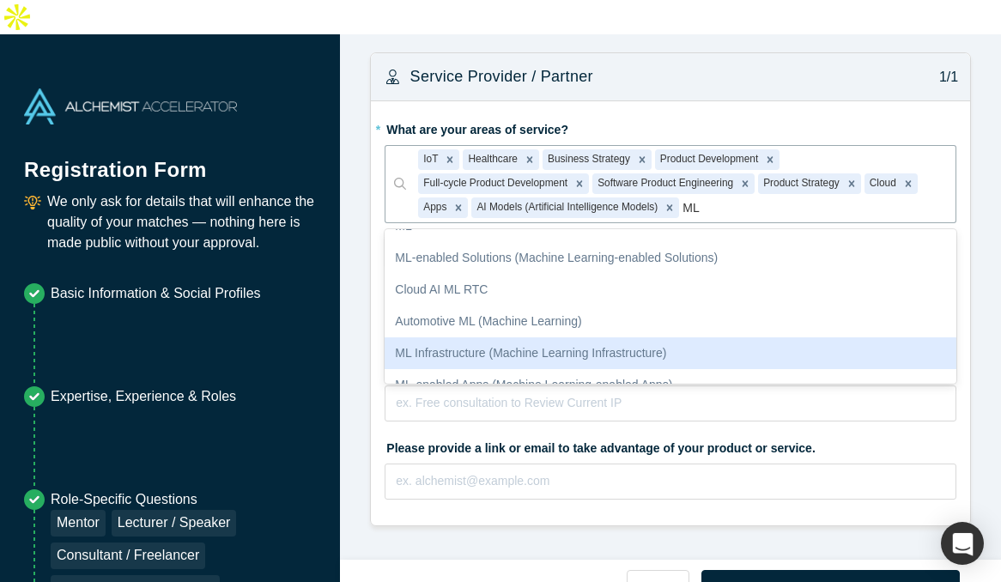
scroll to position [9, 0]
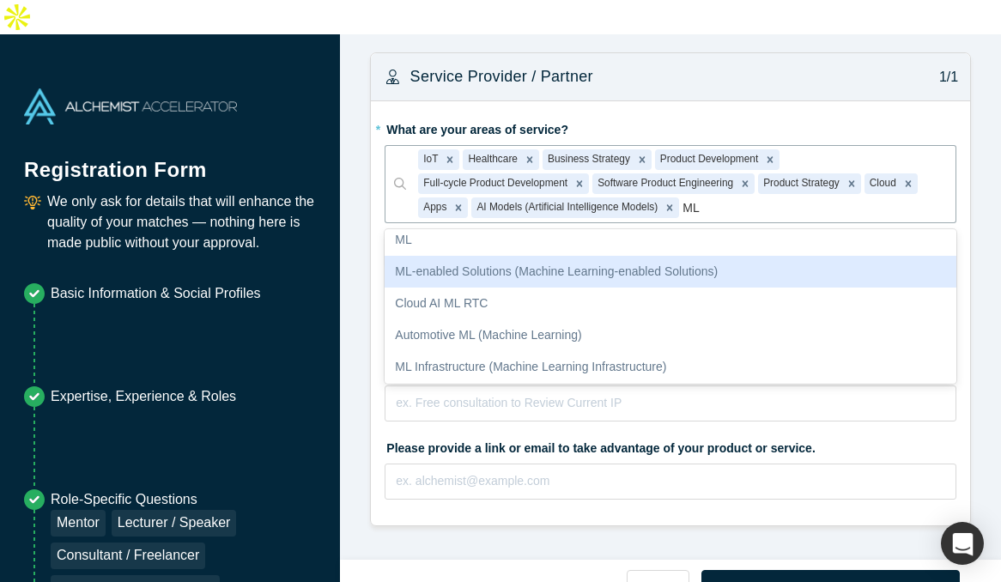
click at [736, 256] on div "ML-enabled Solutions (Machine Learning-enabled Solutions)" at bounding box center [671, 272] width 572 height 32
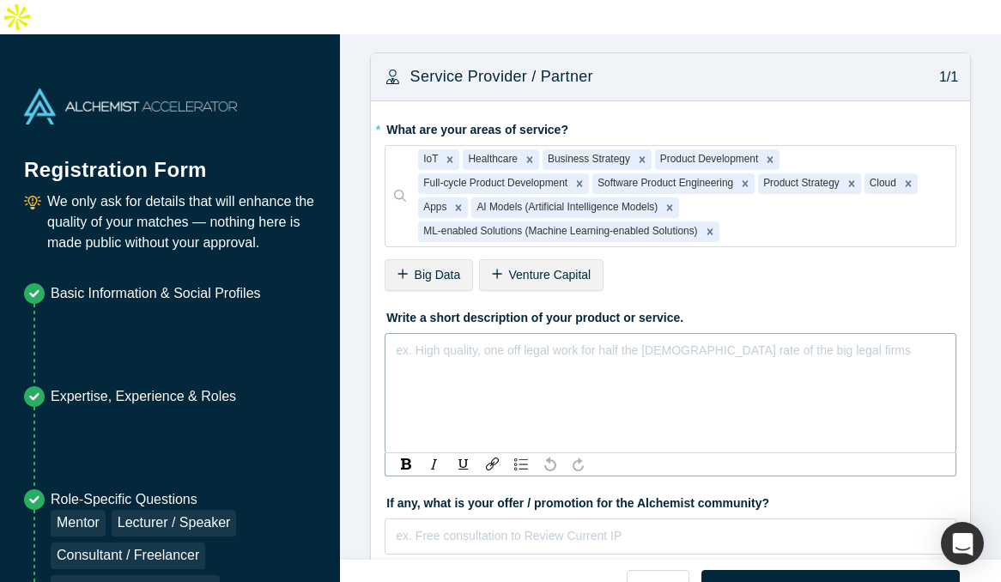
click at [445, 339] on div "rdw-editor" at bounding box center [671, 348] width 549 height 18
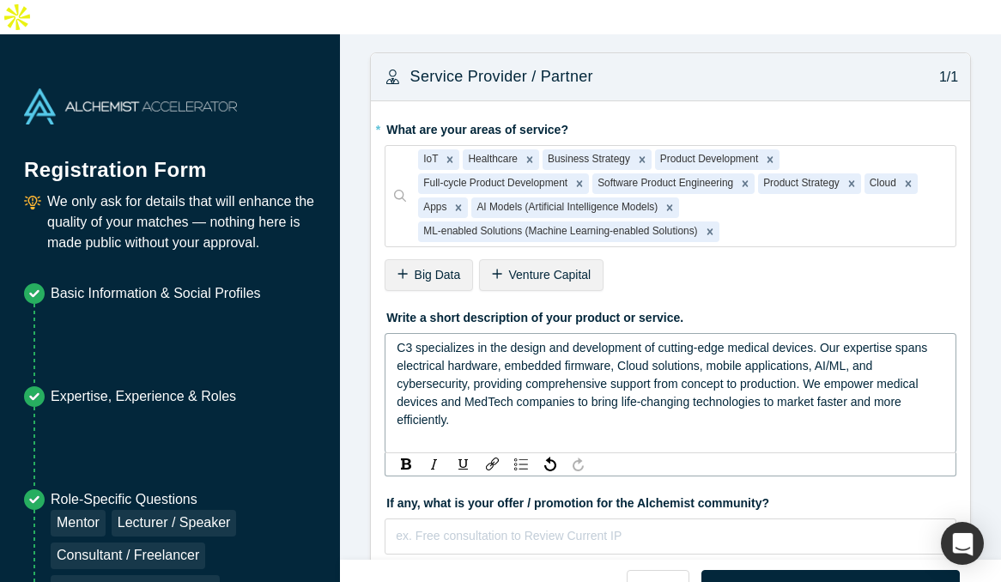
scroll to position [124, 0]
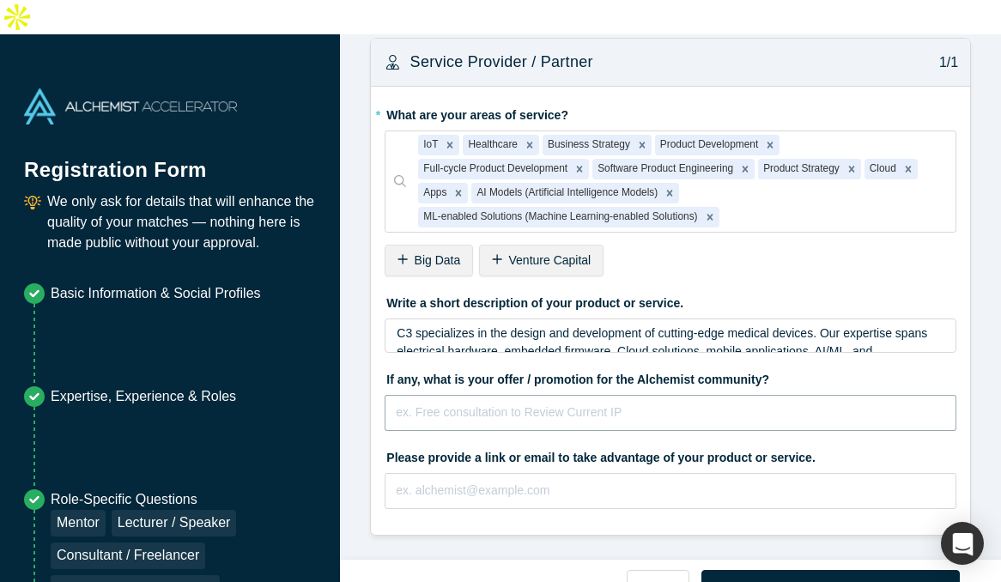
click at [554, 395] on input "text" at bounding box center [671, 413] width 572 height 36
type input "Free Consultation for Product Development and Free Design Audit"
click at [604, 473] on input "text" at bounding box center [671, 491] width 572 height 36
type input "[EMAIL_ADDRESS][DOMAIN_NAME]"
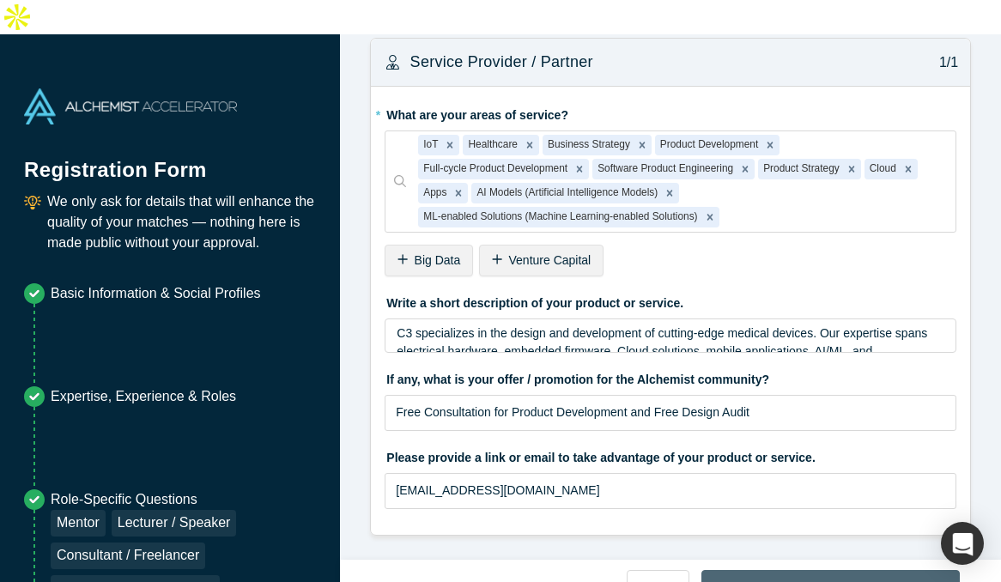
click at [789, 570] on button "Confirm & Finish" at bounding box center [830, 588] width 258 height 36
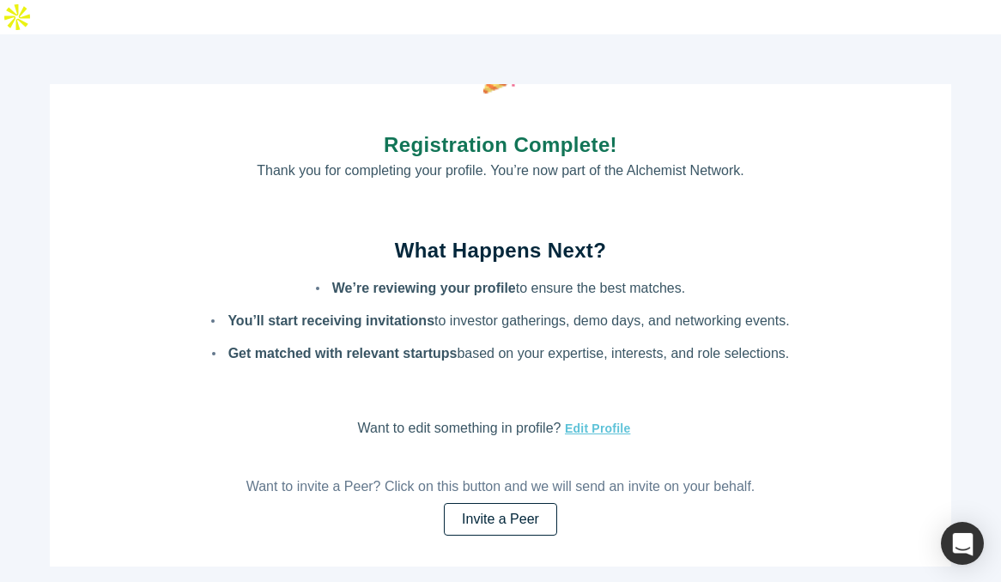
click at [521, 503] on link "Invite a Peer" at bounding box center [500, 519] width 113 height 33
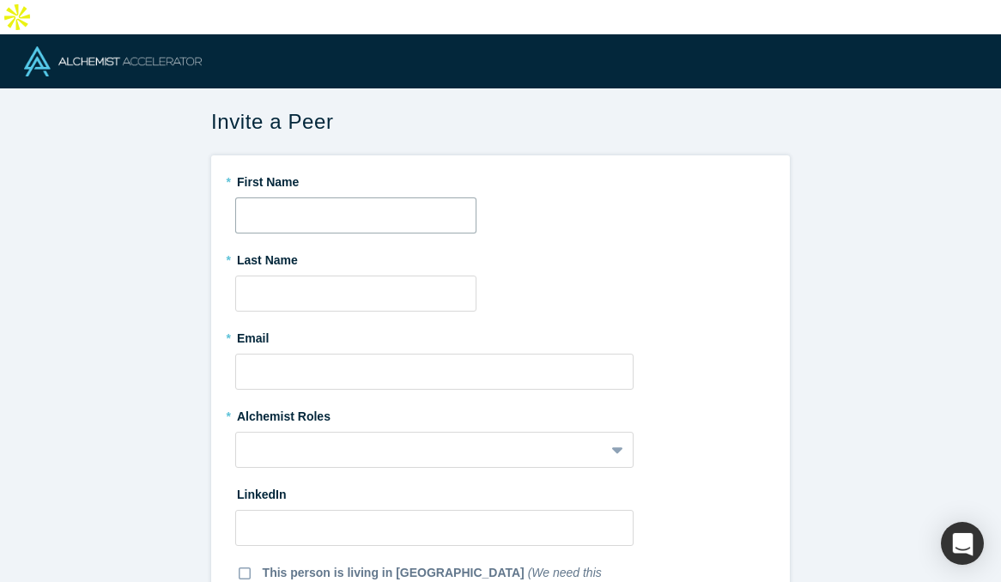
click at [337, 197] on input "text" at bounding box center [355, 215] width 241 height 36
type input "Craig"
click at [264, 276] on input "text" at bounding box center [355, 294] width 241 height 36
type input "Carder"
click at [263, 354] on input "text" at bounding box center [434, 372] width 398 height 36
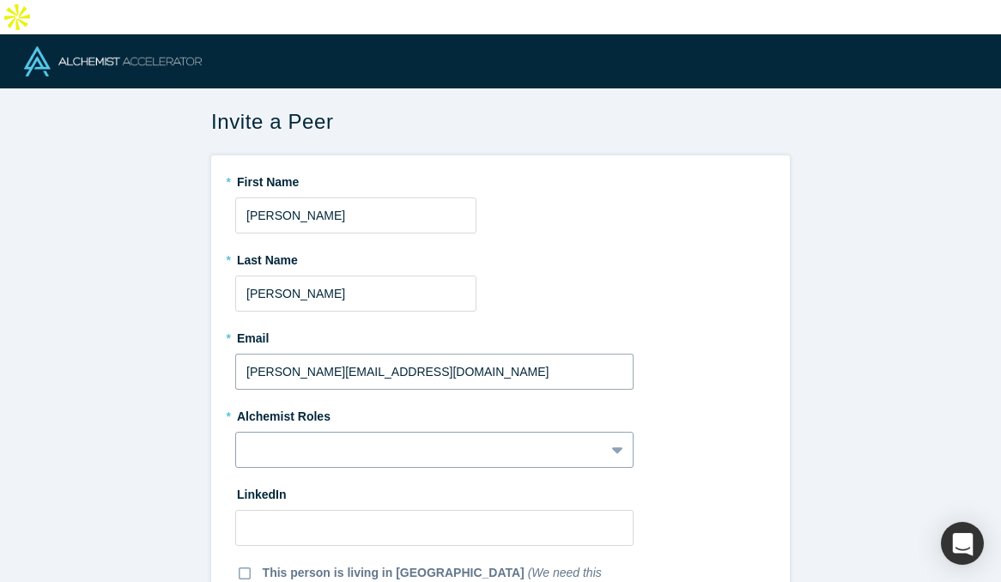
type input "craig@c3mdc.com"
click at [293, 432] on div at bounding box center [434, 450] width 398 height 36
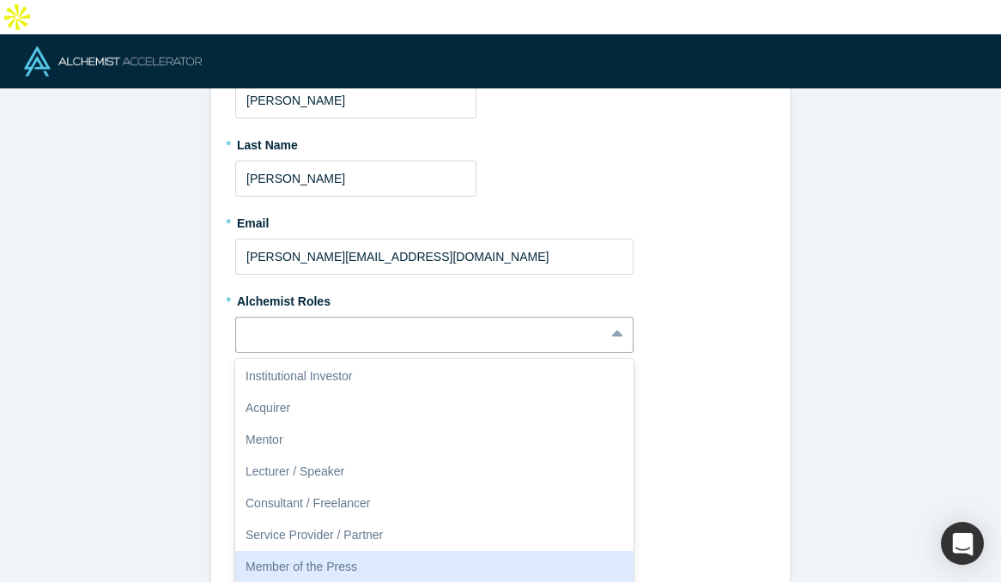
scroll to position [54, 0]
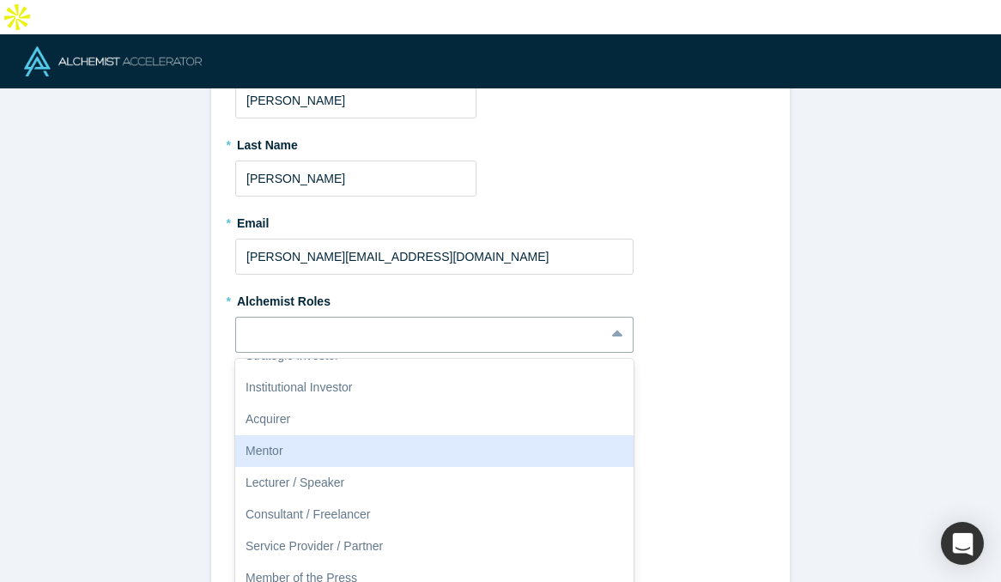
click at [346, 435] on div "Mentor" at bounding box center [434, 451] width 398 height 32
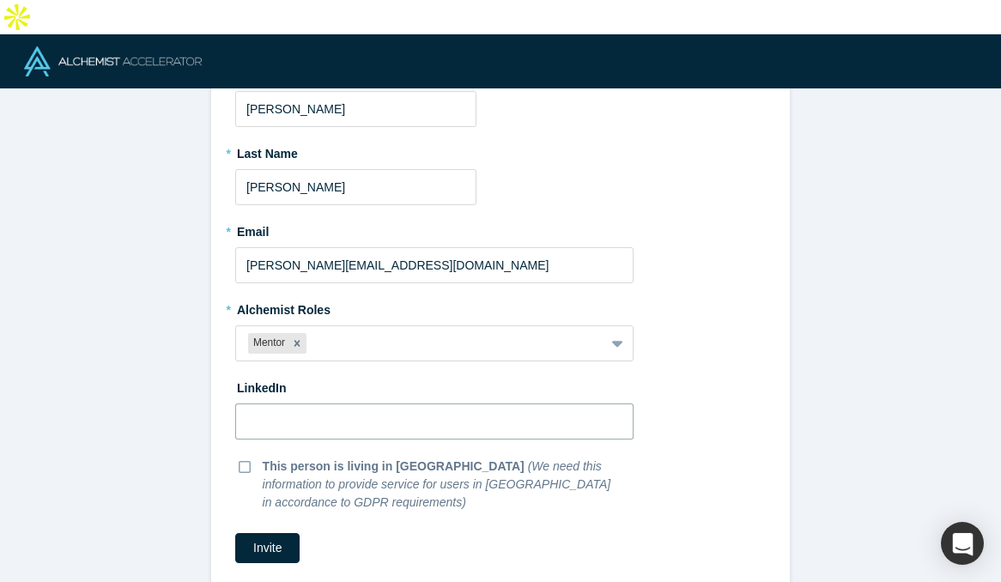
click at [280, 404] on input at bounding box center [434, 422] width 398 height 36
paste input "https://www.linkedin.com/in/craigcarder/"
type input "https://www.linkedin.com/in/craigcarder/"
click at [270, 533] on button "Invite" at bounding box center [267, 548] width 64 height 30
